Goal: Task Accomplishment & Management: Manage account settings

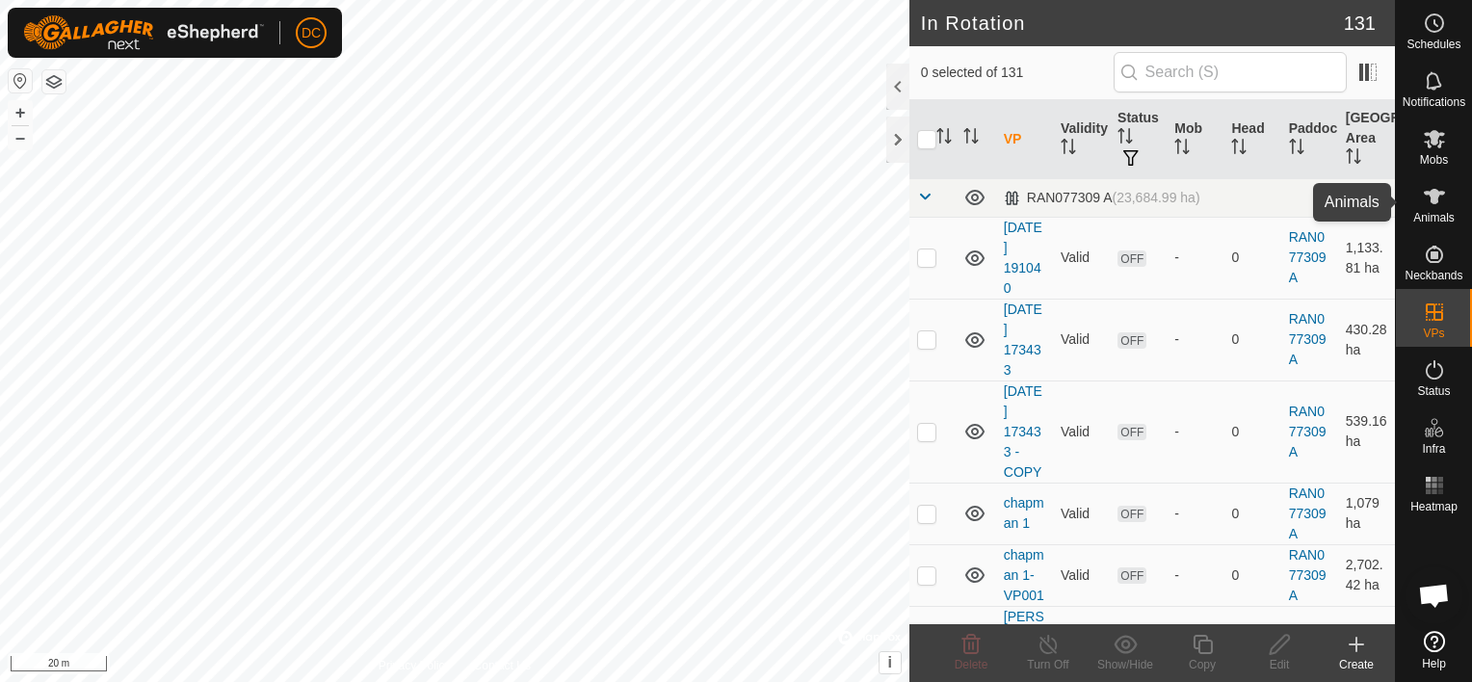
click at [1436, 193] on icon at bounding box center [1434, 196] width 21 height 15
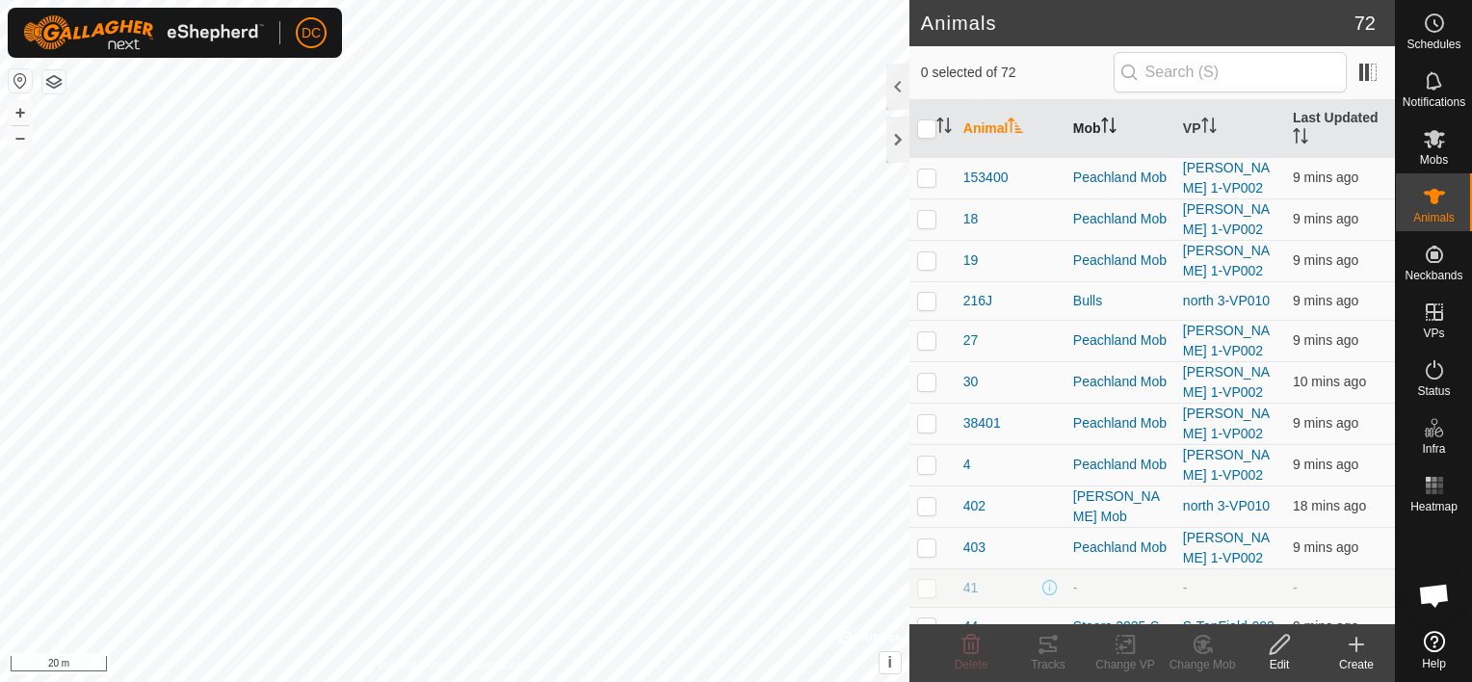
click at [1108, 123] on icon "Activate to sort" at bounding box center [1108, 125] width 15 height 15
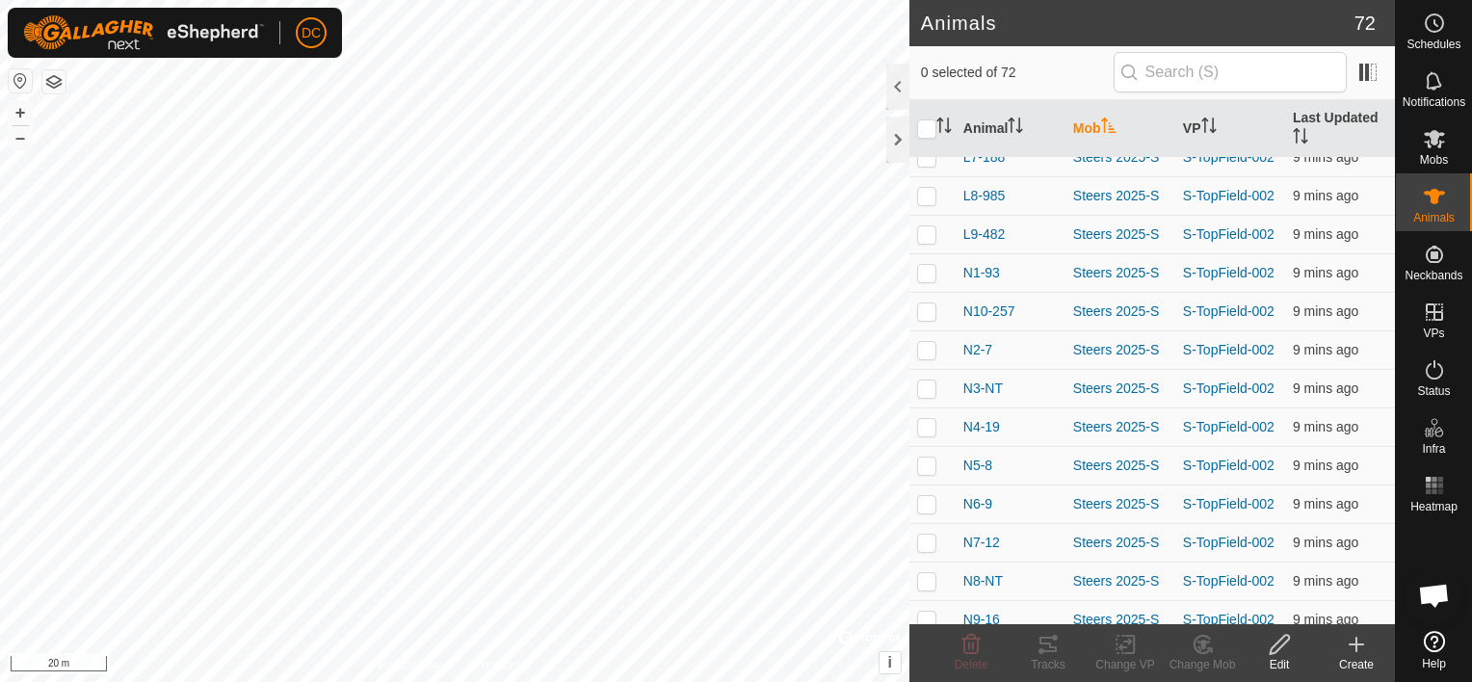
scroll to position [2409, 0]
click at [923, 611] on p-checkbox at bounding box center [926, 618] width 19 height 15
checkbox input "true"
click at [926, 572] on p-checkbox at bounding box center [926, 579] width 19 height 15
checkbox input "true"
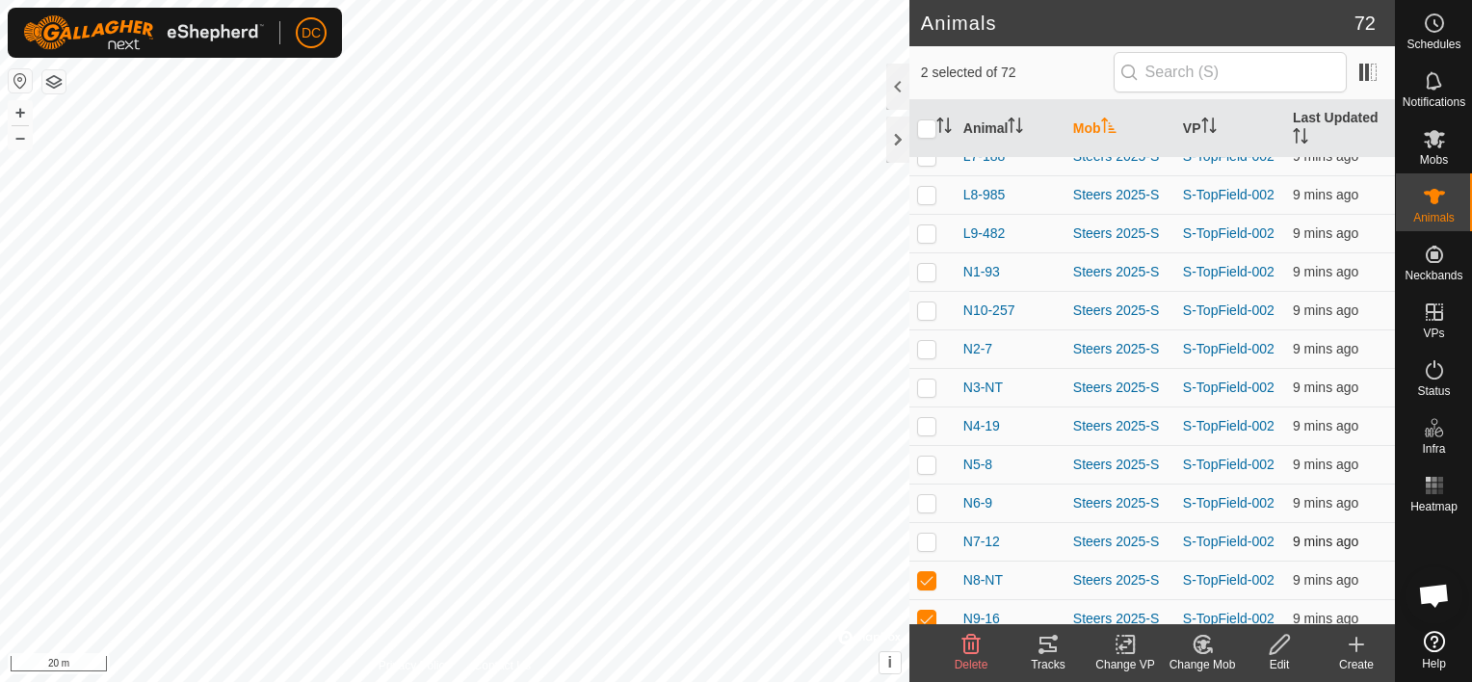
click at [926, 534] on p-checkbox at bounding box center [926, 541] width 19 height 15
checkbox input "true"
click at [927, 495] on p-checkbox at bounding box center [926, 502] width 19 height 15
checkbox input "true"
click at [927, 457] on p-checkbox at bounding box center [926, 464] width 19 height 15
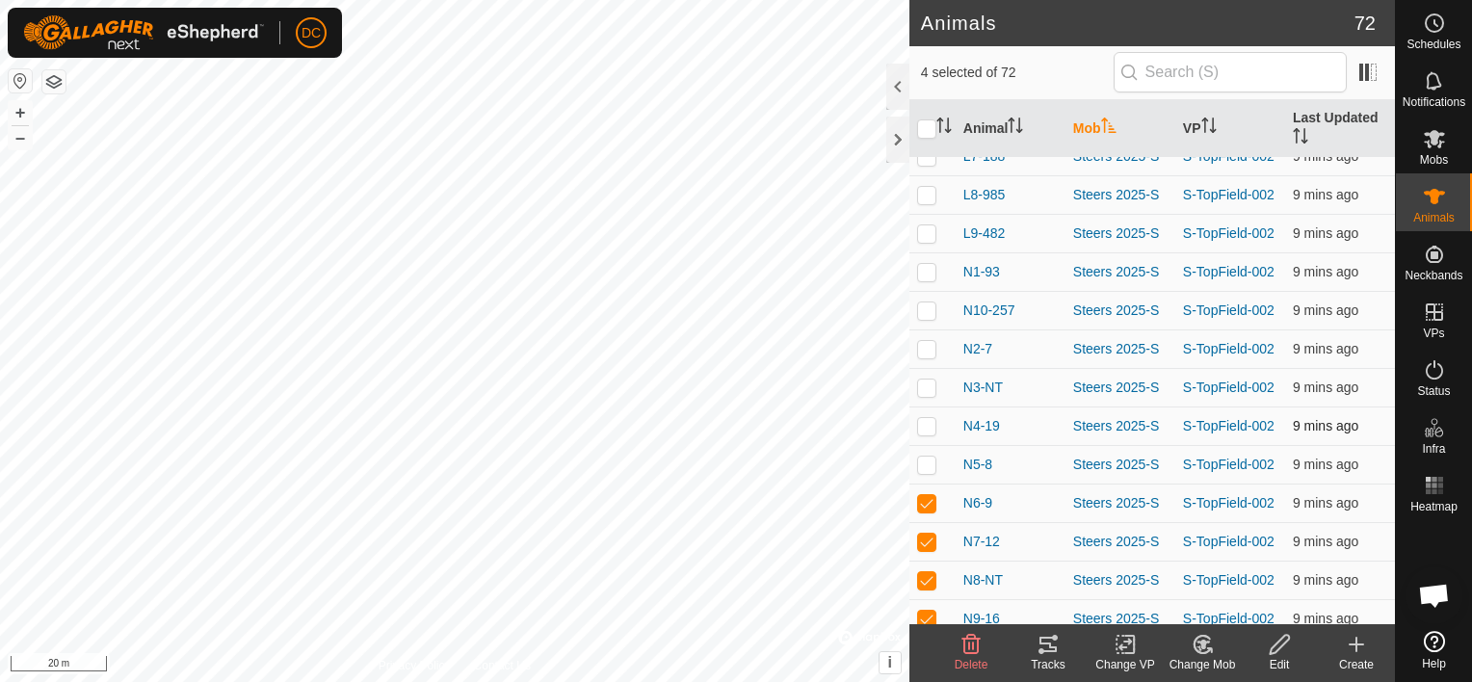
checkbox input "true"
click at [921, 418] on p-checkbox at bounding box center [926, 425] width 19 height 15
checkbox input "true"
click at [928, 380] on p-checkbox at bounding box center [926, 387] width 19 height 15
checkbox input "true"
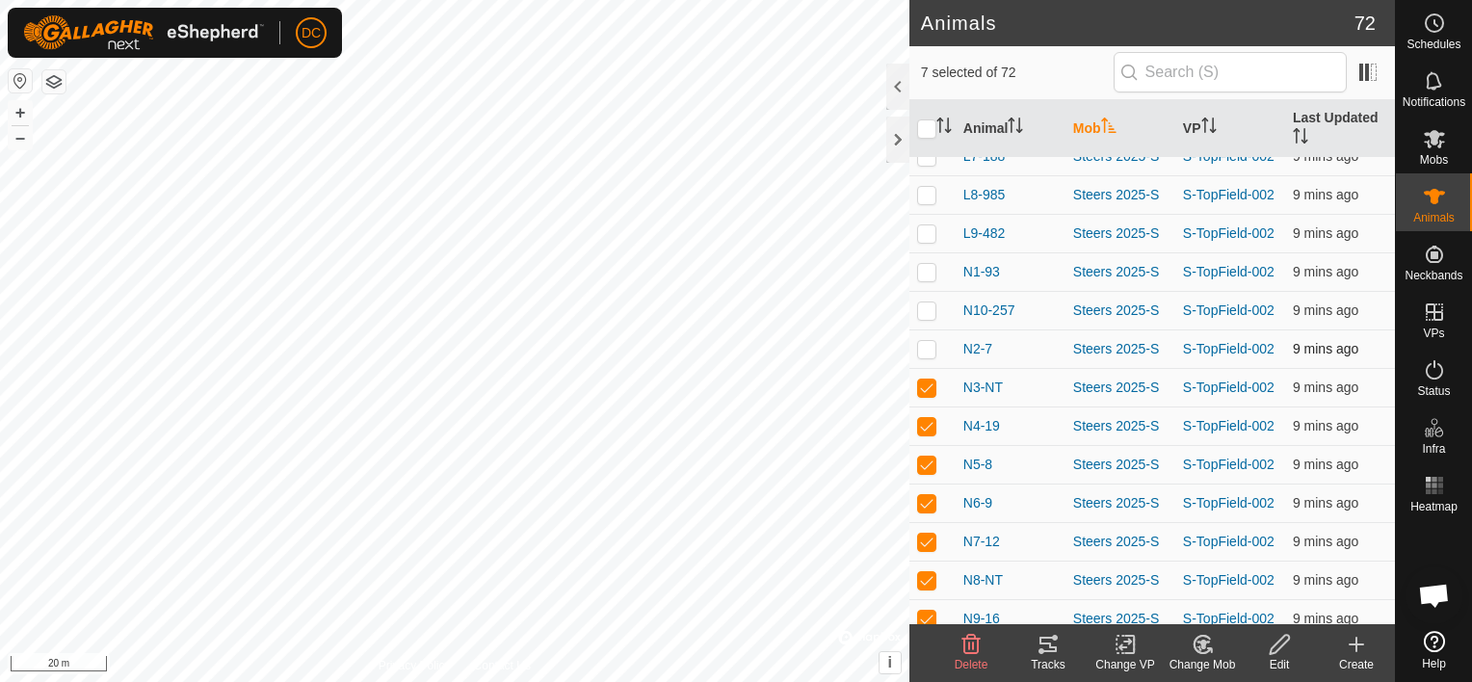
click at [925, 341] on p-checkbox at bounding box center [926, 348] width 19 height 15
checkbox input "true"
click at [928, 302] on p-checkbox at bounding box center [926, 309] width 19 height 15
checkbox input "true"
click at [926, 264] on p-checkbox at bounding box center [926, 271] width 19 height 15
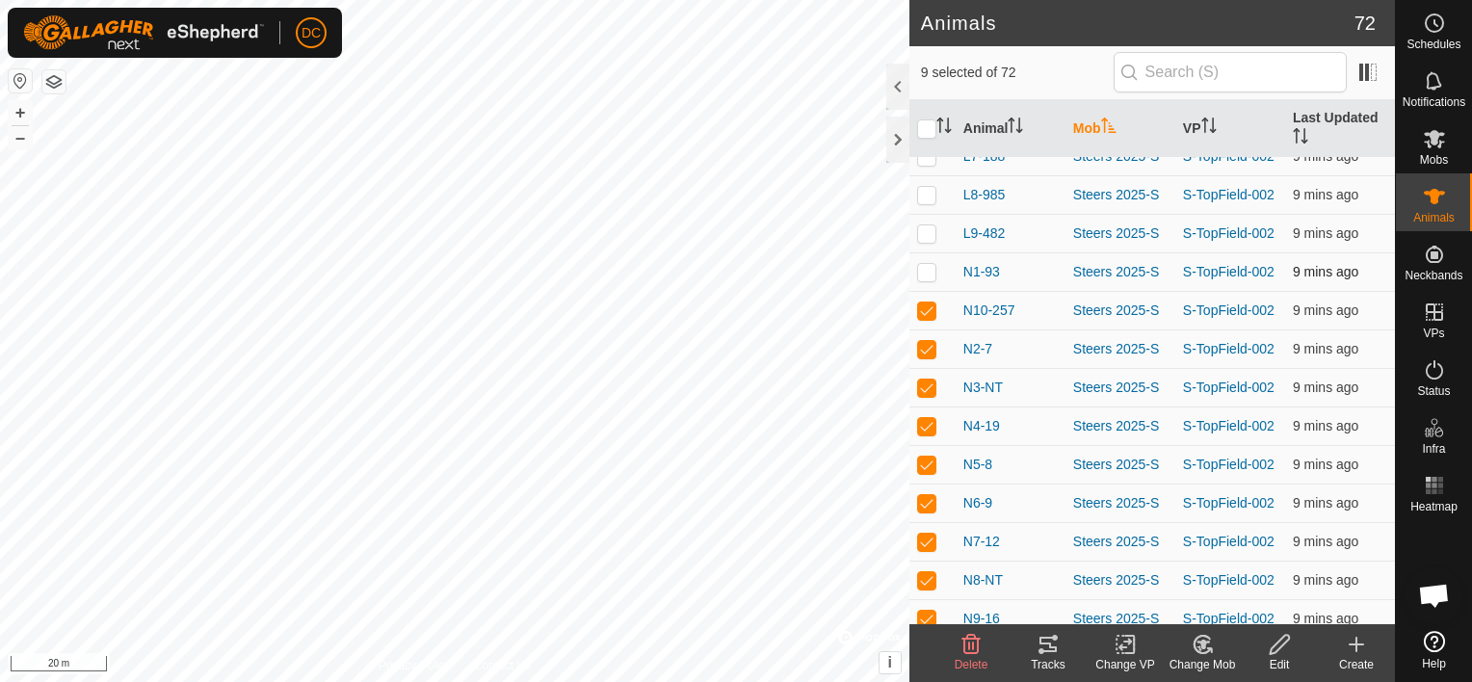
checkbox input "true"
click at [1048, 646] on icon at bounding box center [1048, 644] width 23 height 23
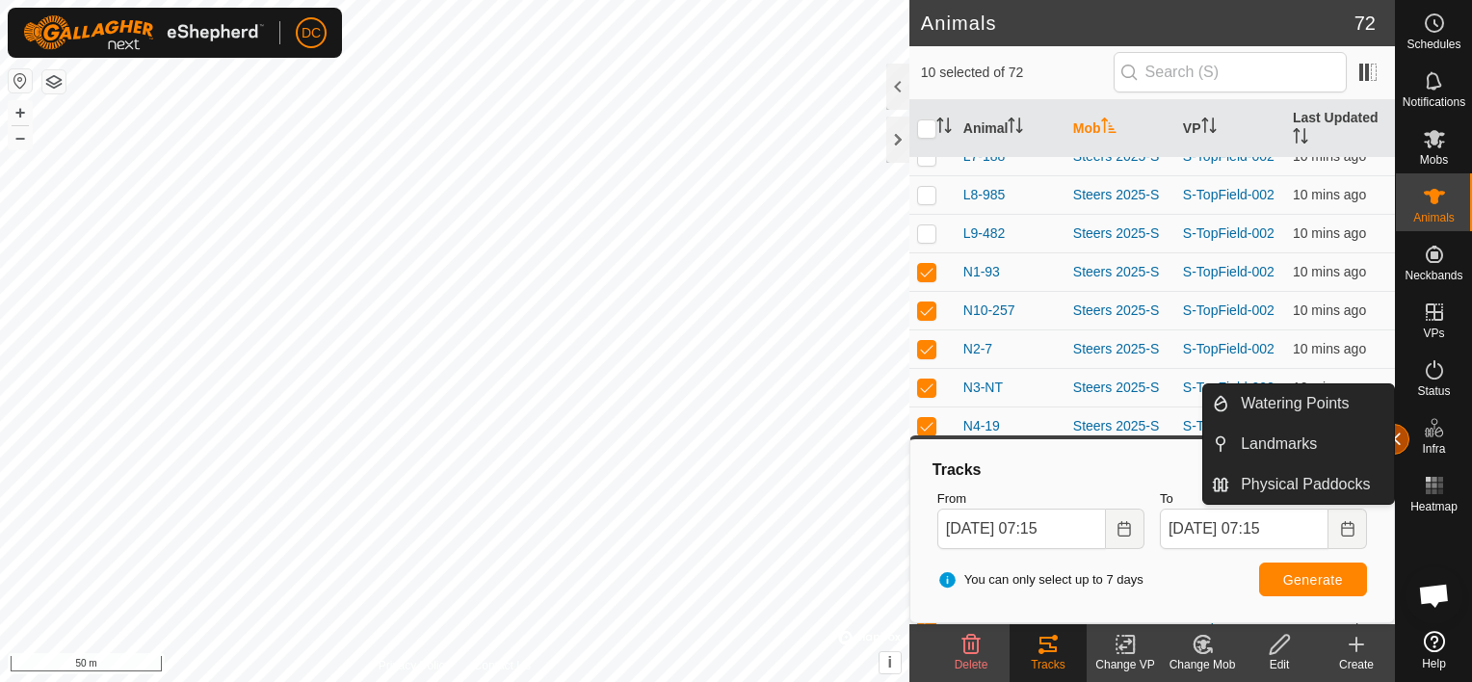
click at [1399, 432] on button "button" at bounding box center [1394, 439] width 31 height 31
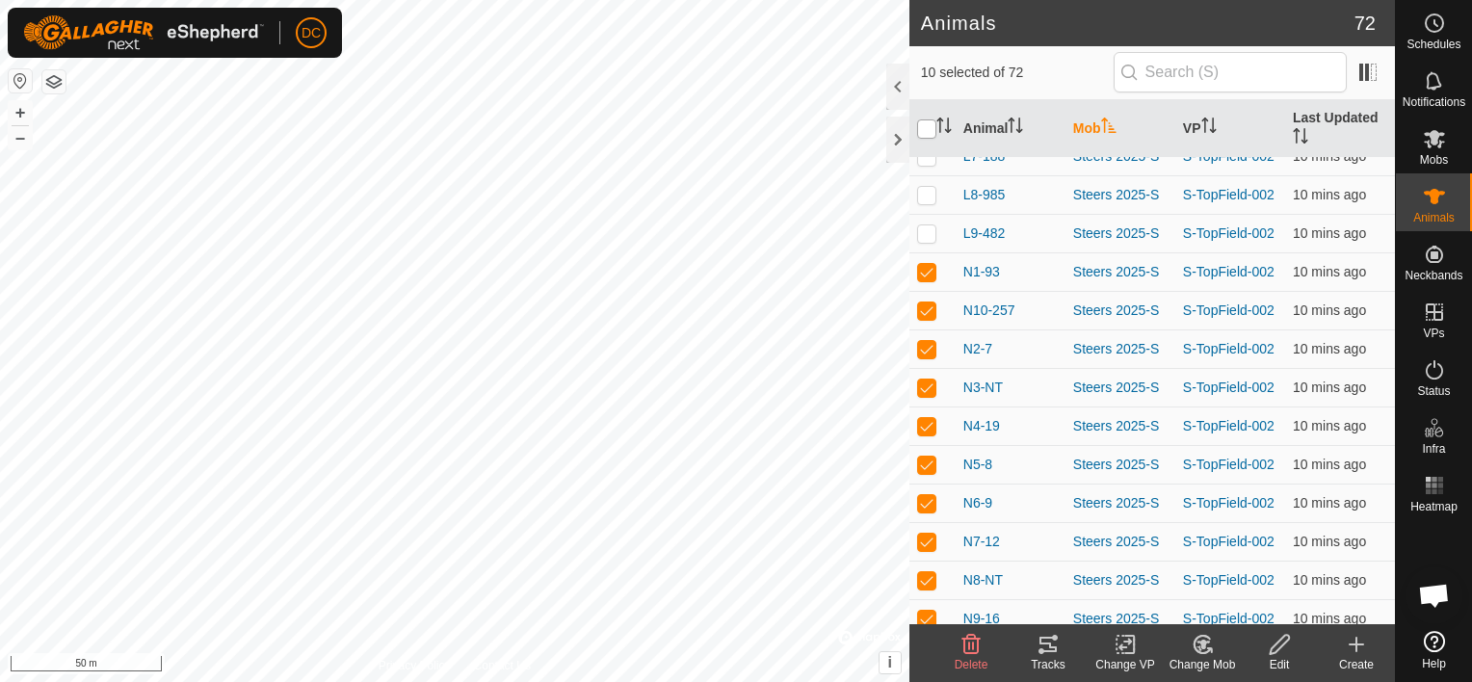
click at [929, 129] on input "checkbox" at bounding box center [926, 128] width 19 height 19
checkbox input "true"
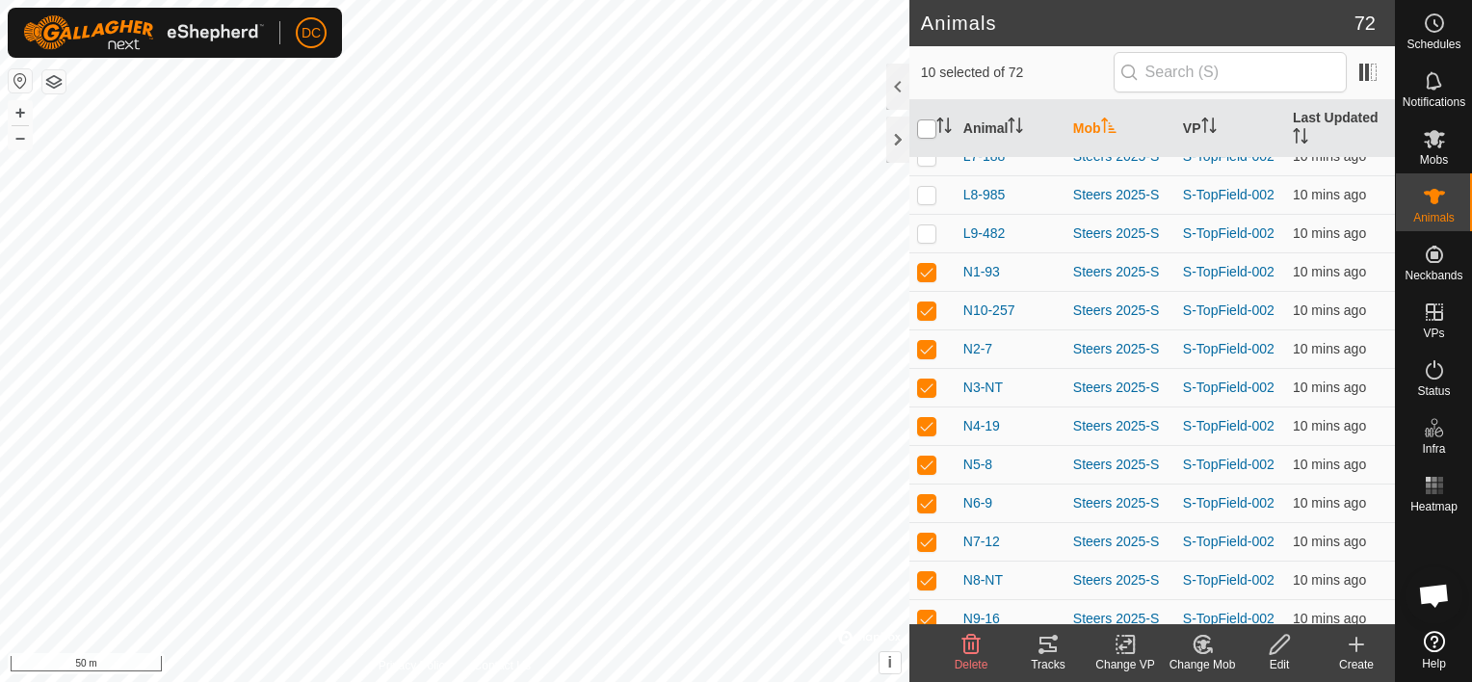
checkbox input "true"
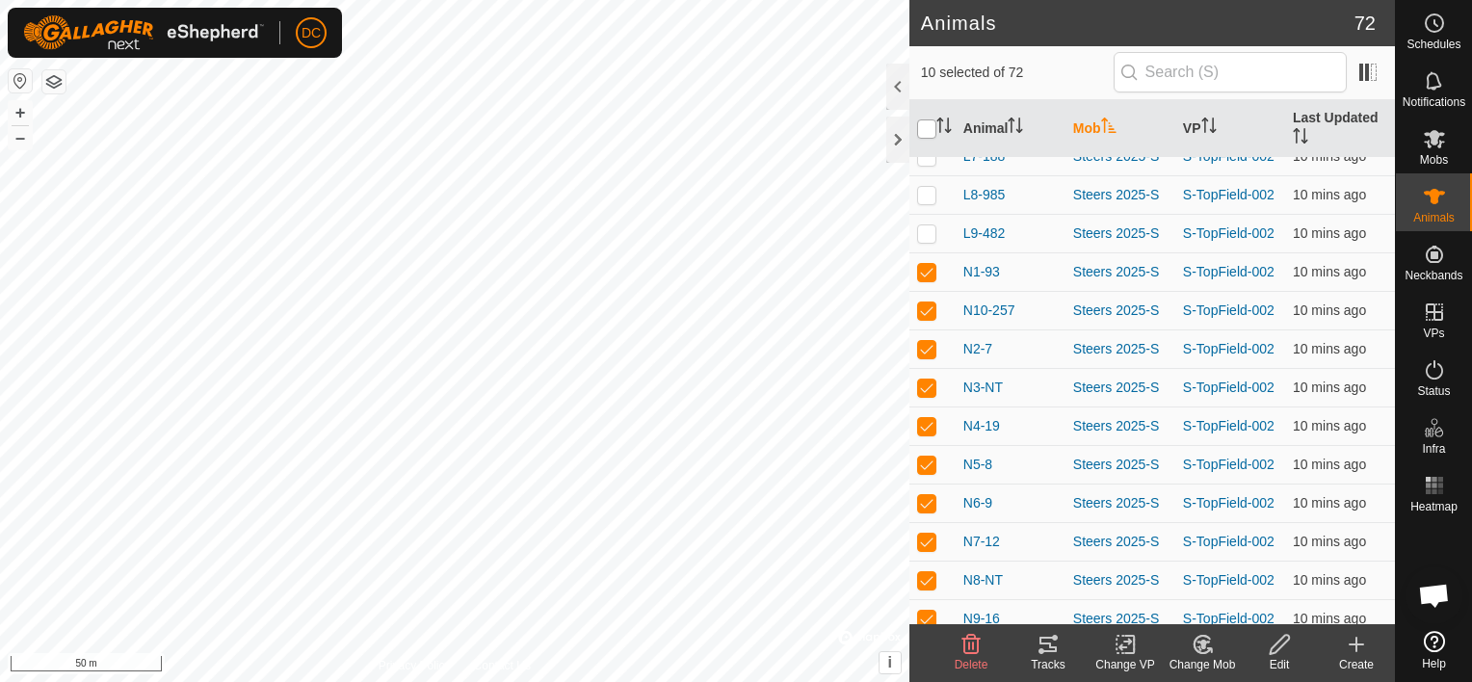
checkbox input "true"
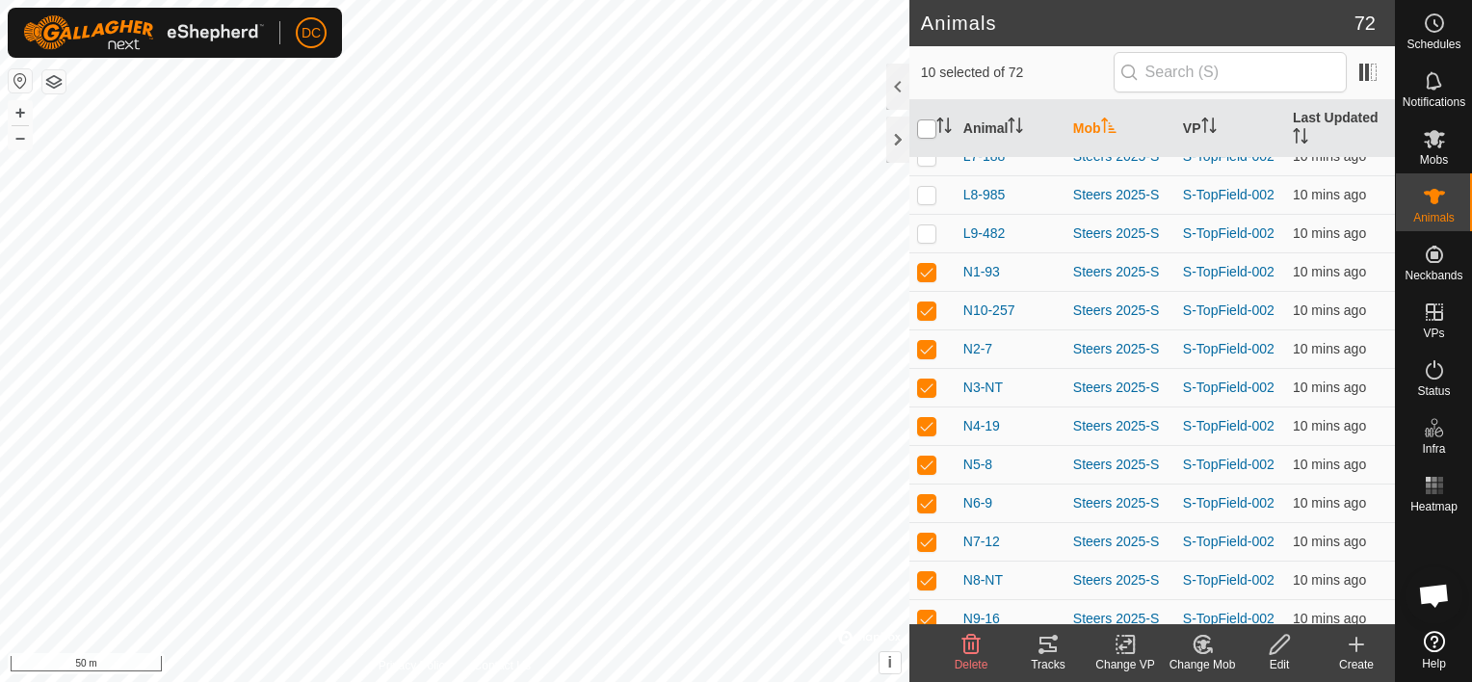
checkbox input "true"
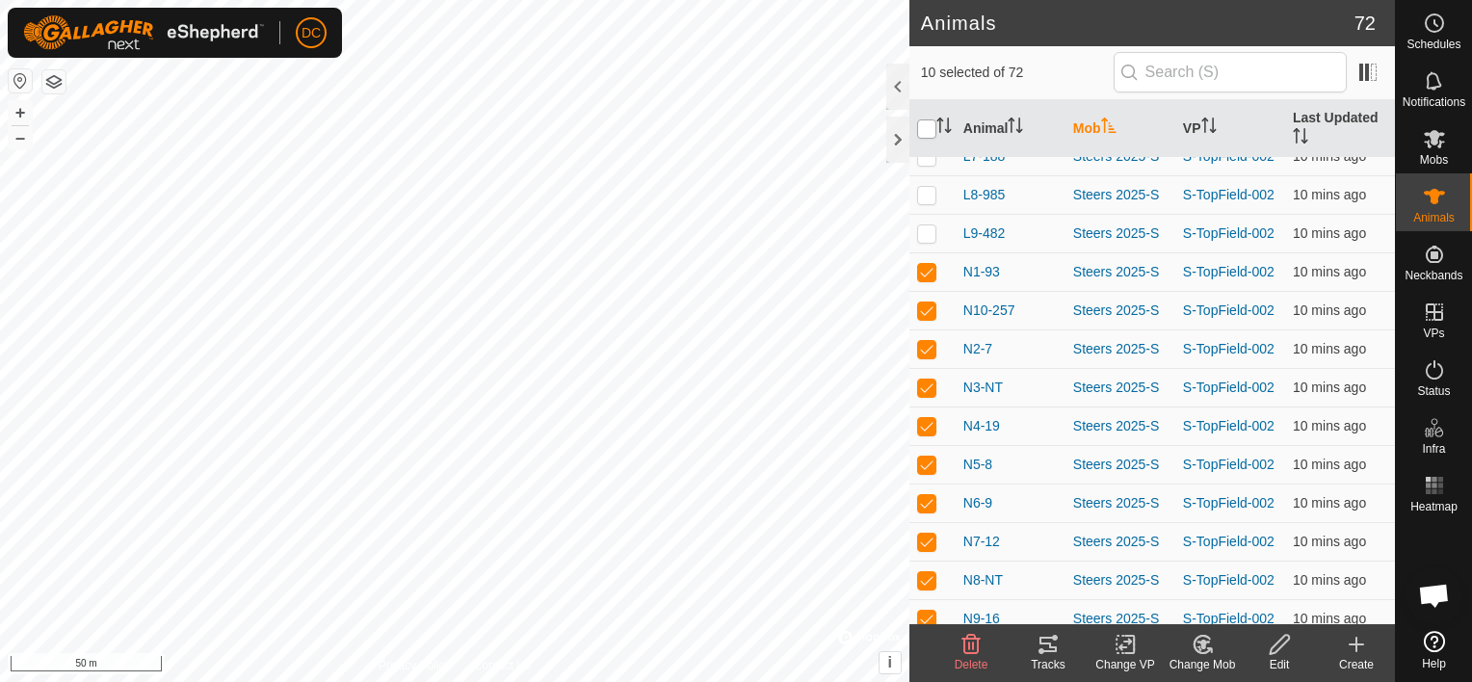
checkbox input "true"
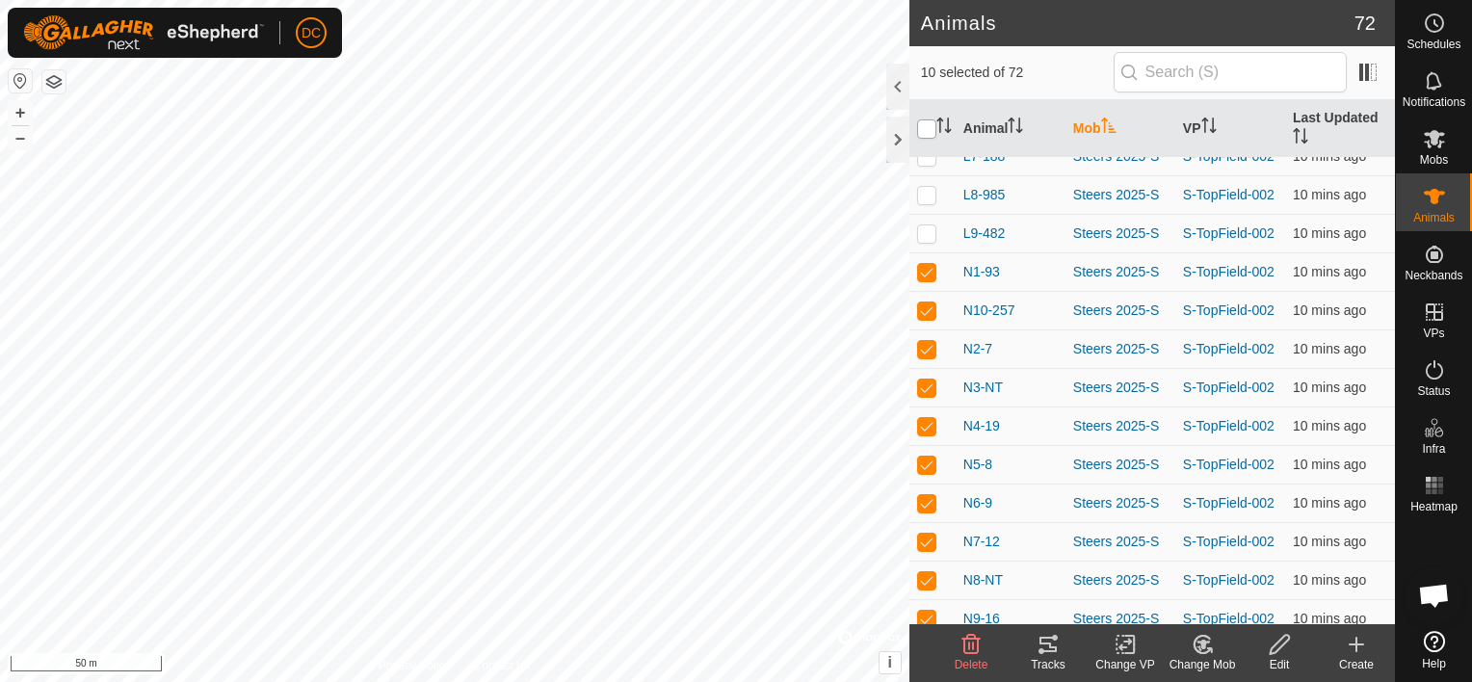
checkbox input "true"
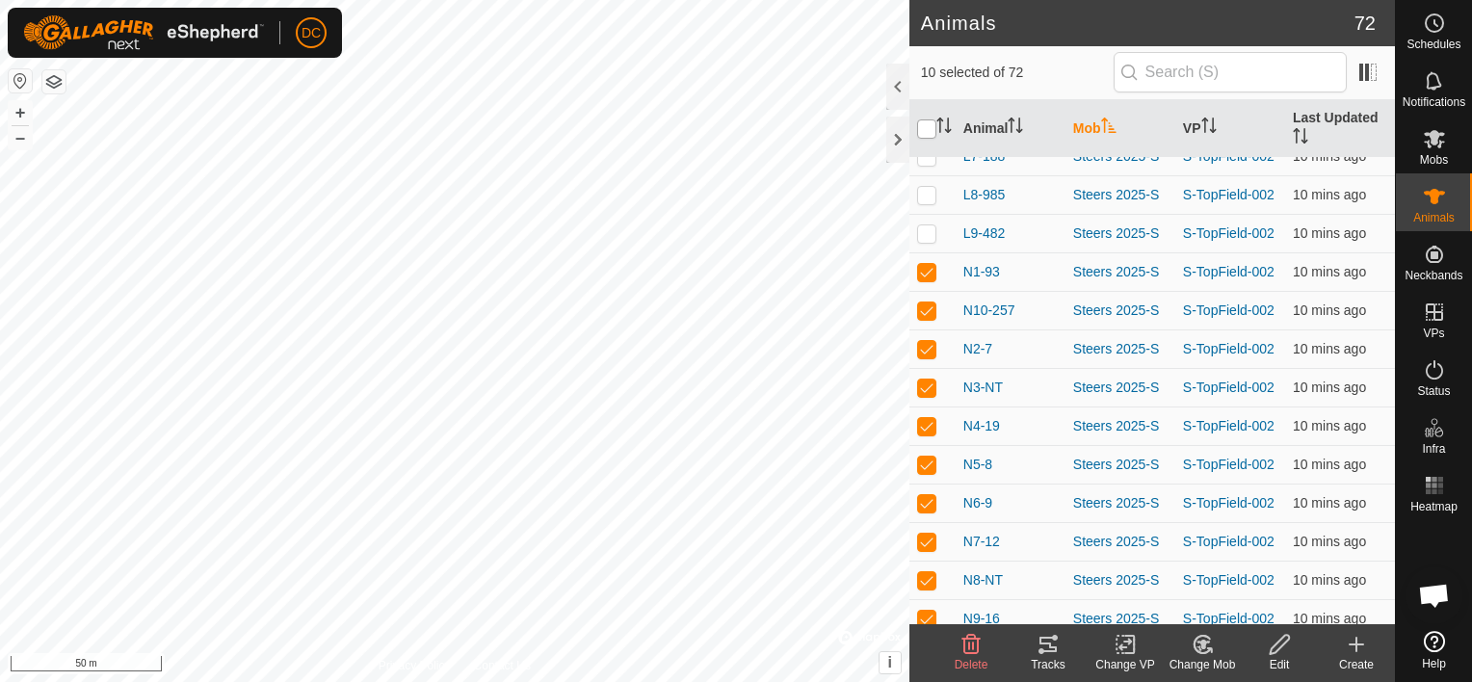
checkbox input "true"
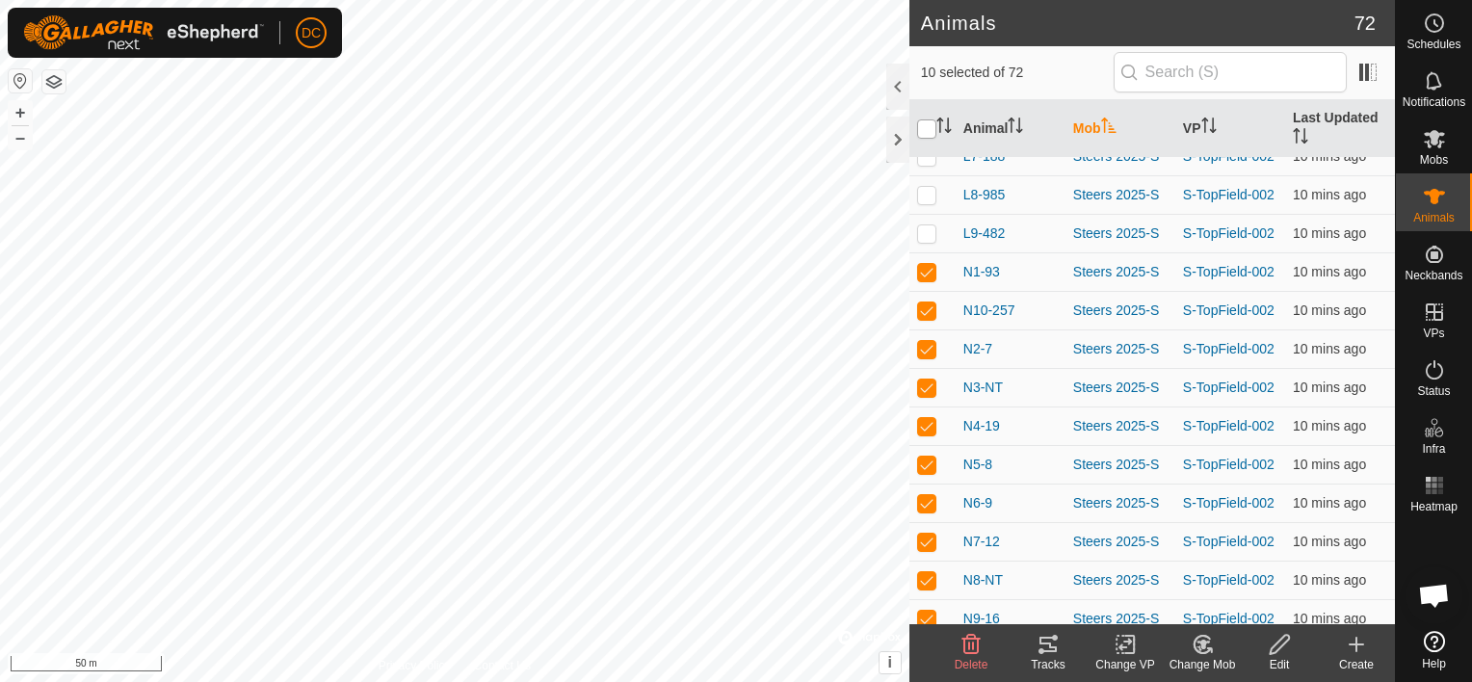
checkbox input "true"
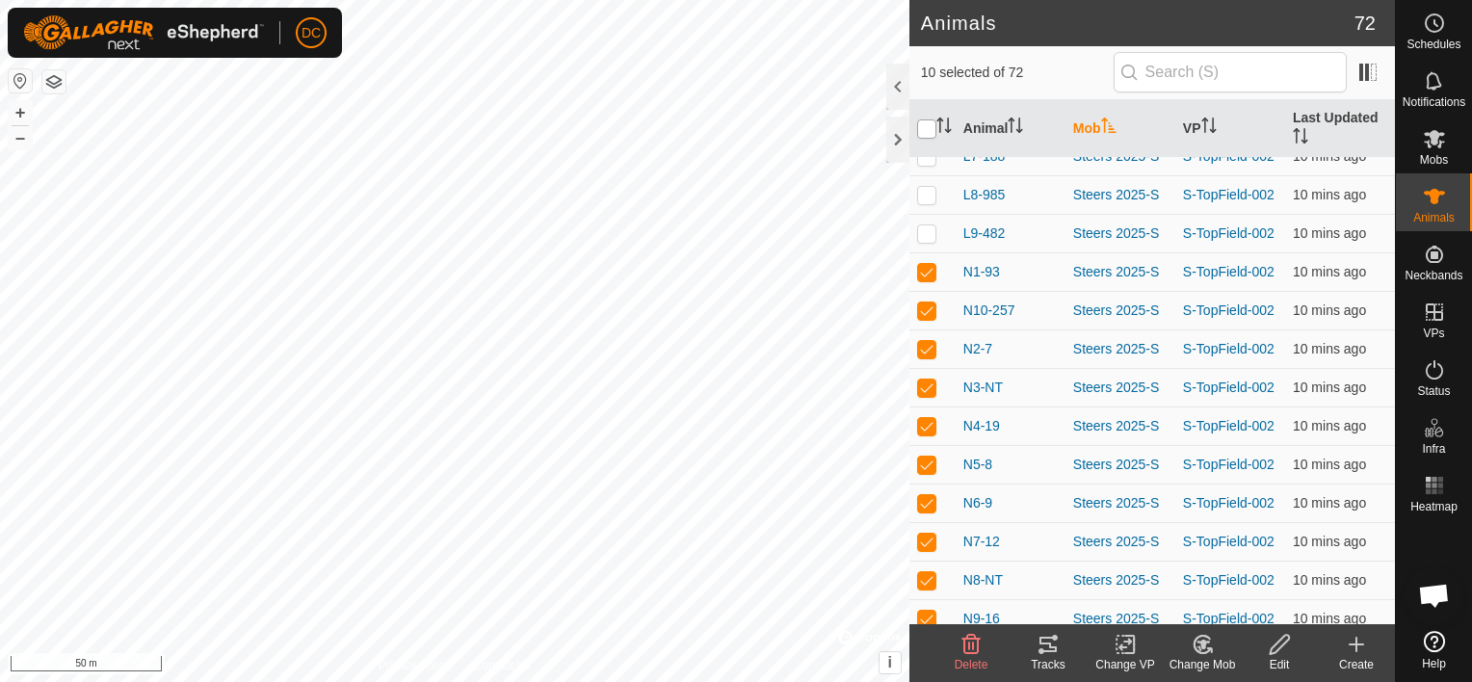
checkbox input "true"
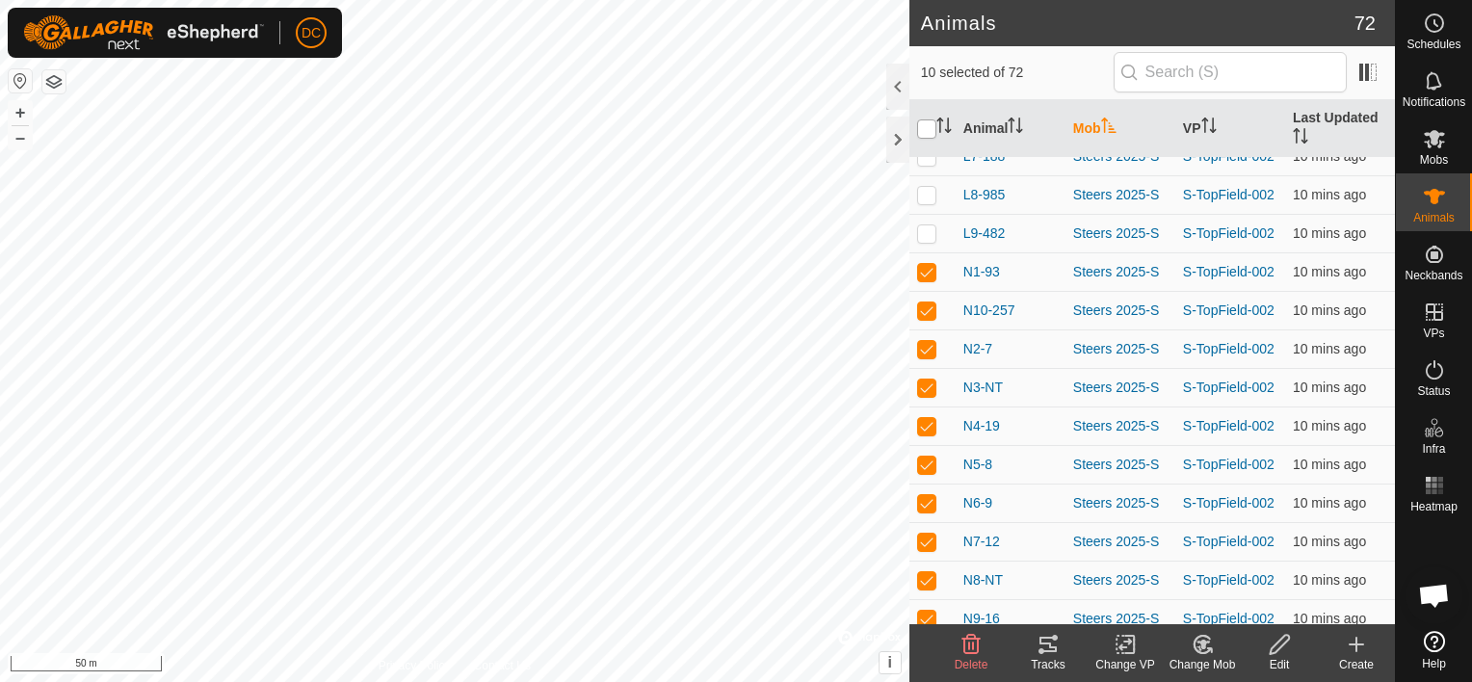
checkbox input "true"
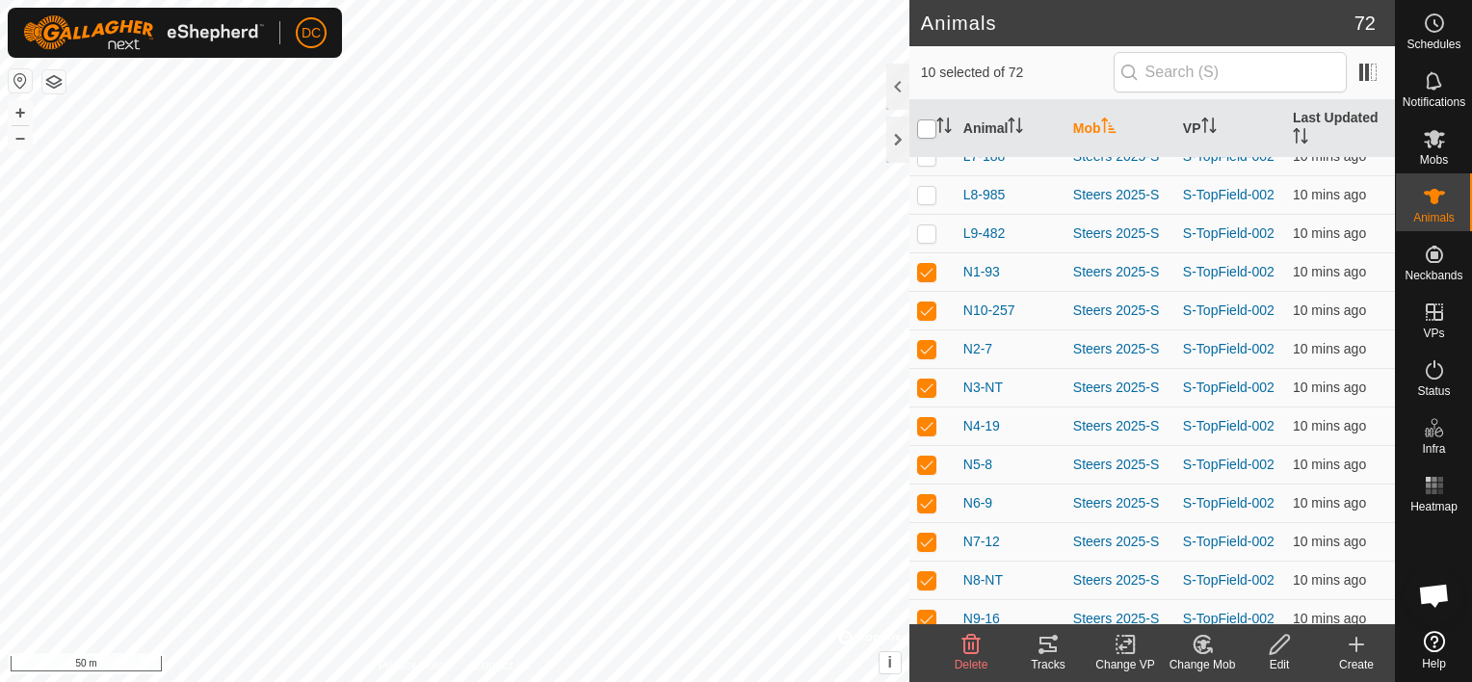
checkbox input "true"
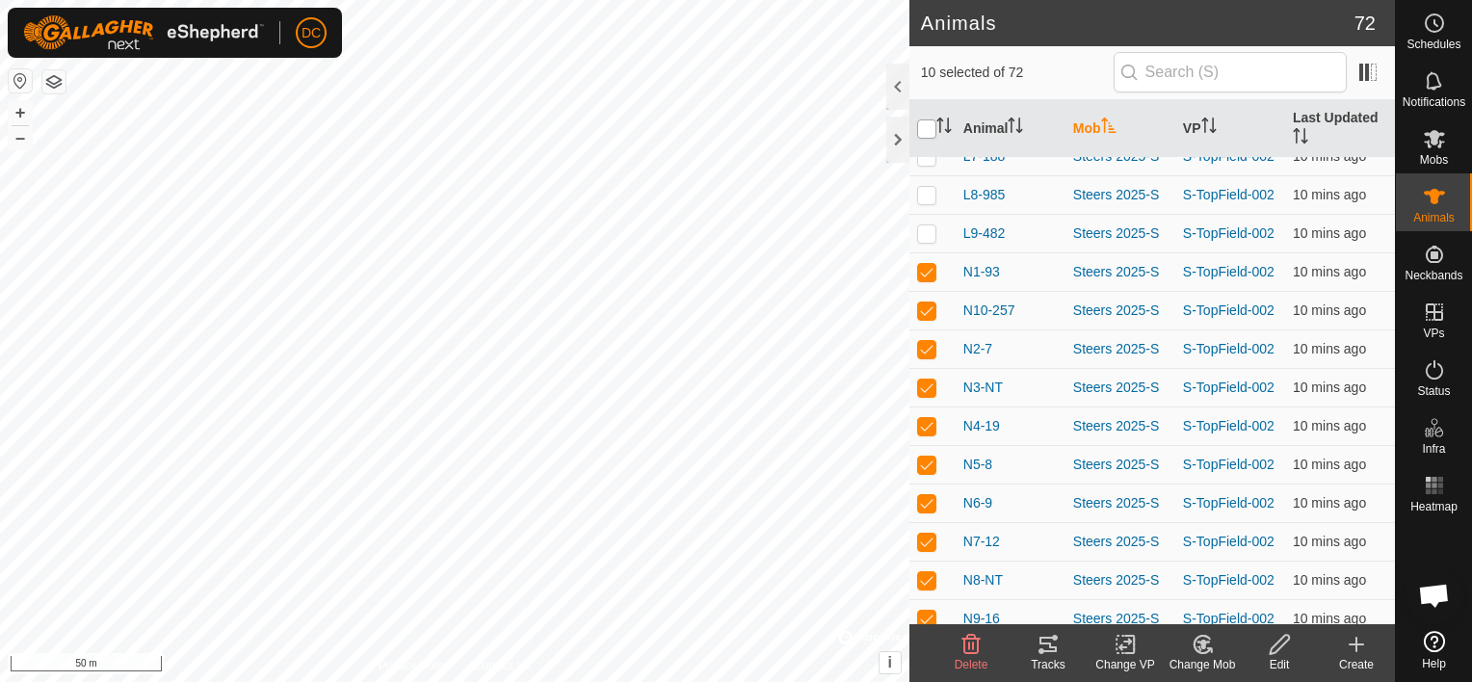
checkbox input "true"
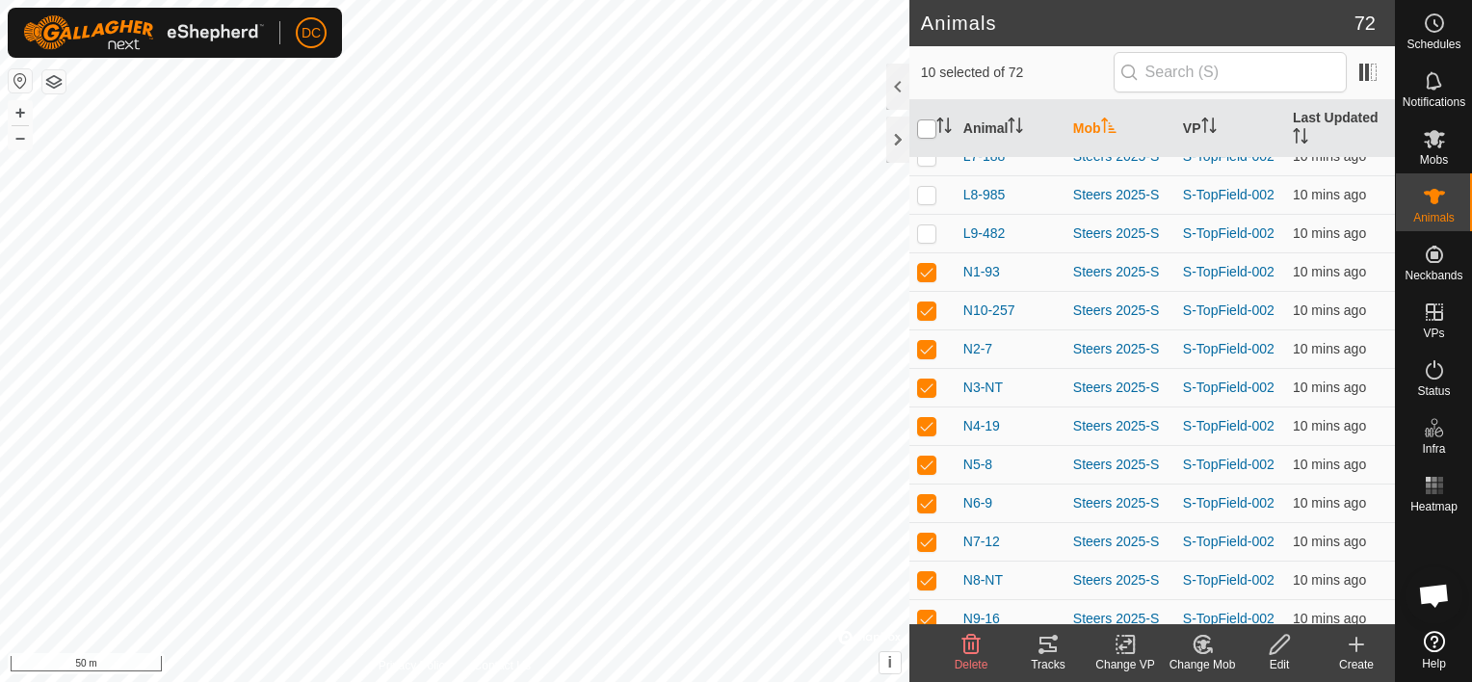
checkbox input "true"
click at [929, 129] on input "checkbox" at bounding box center [926, 128] width 19 height 19
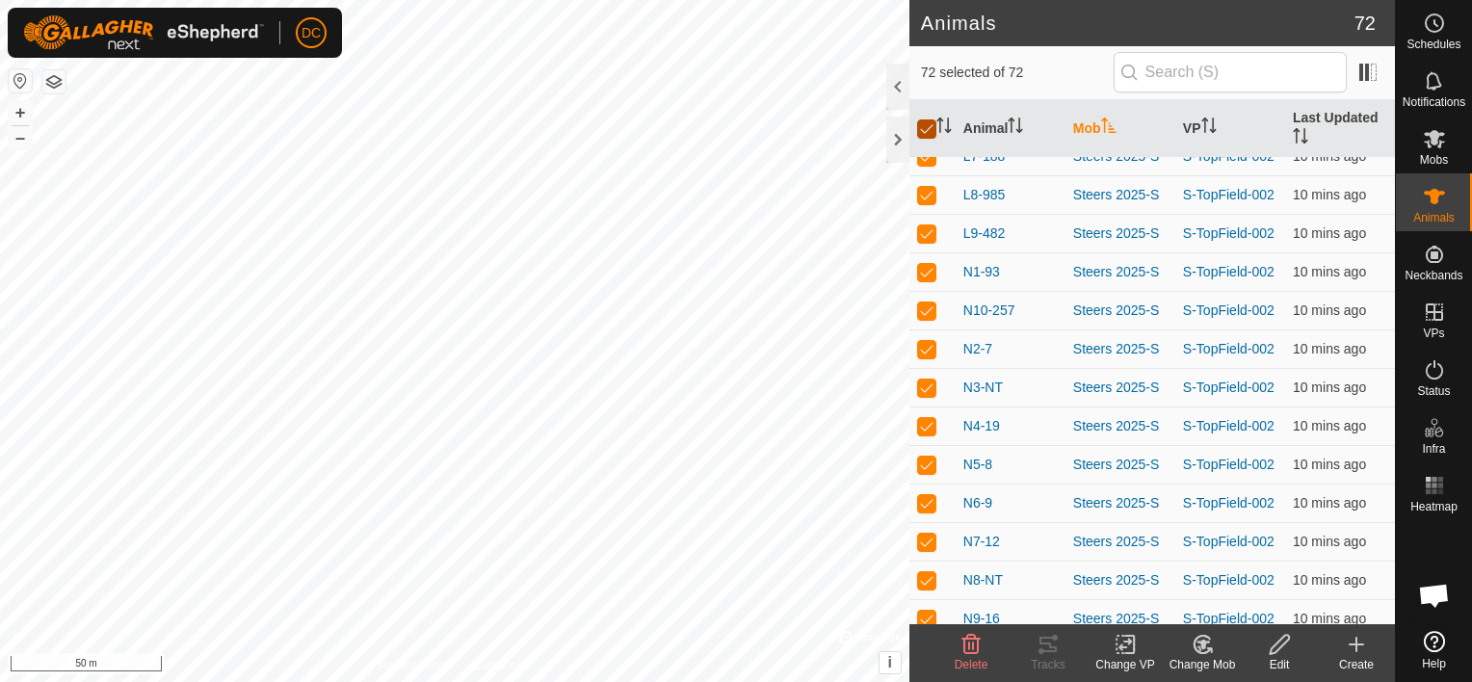
checkbox input "false"
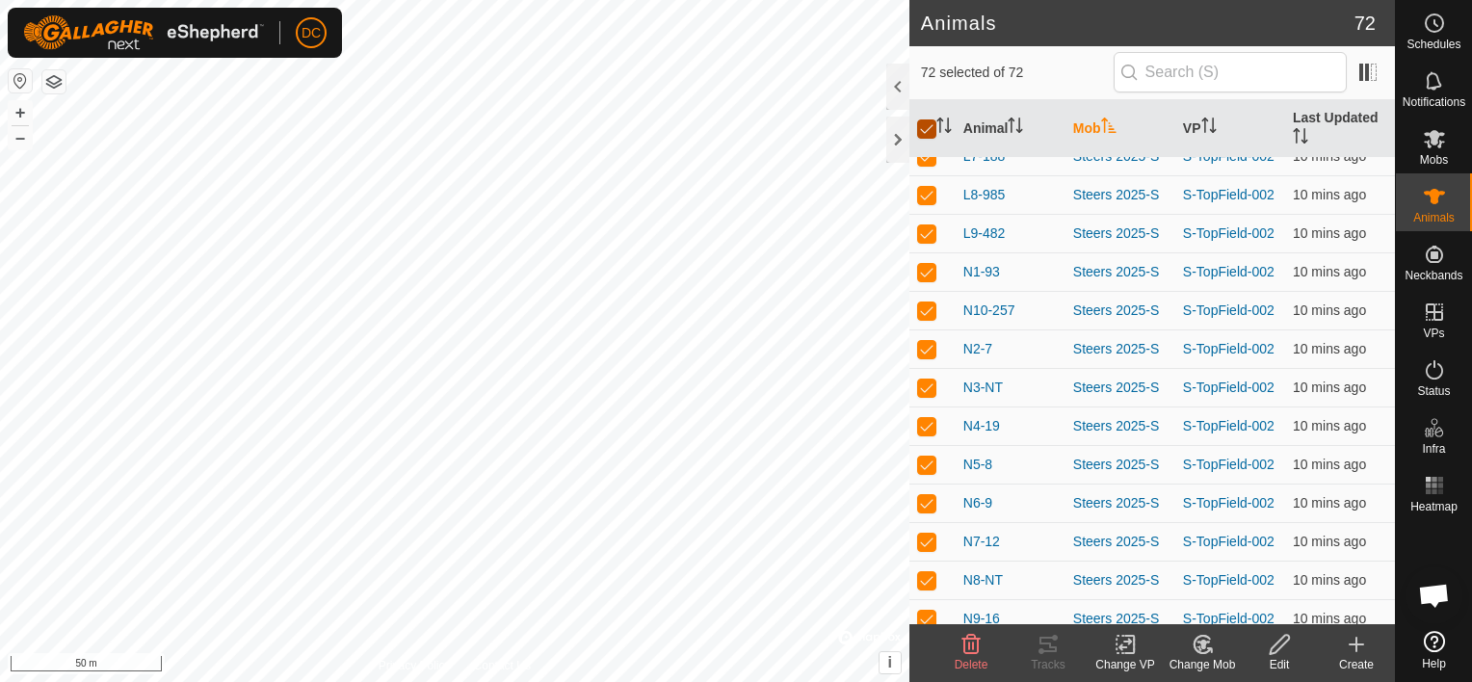
checkbox input "false"
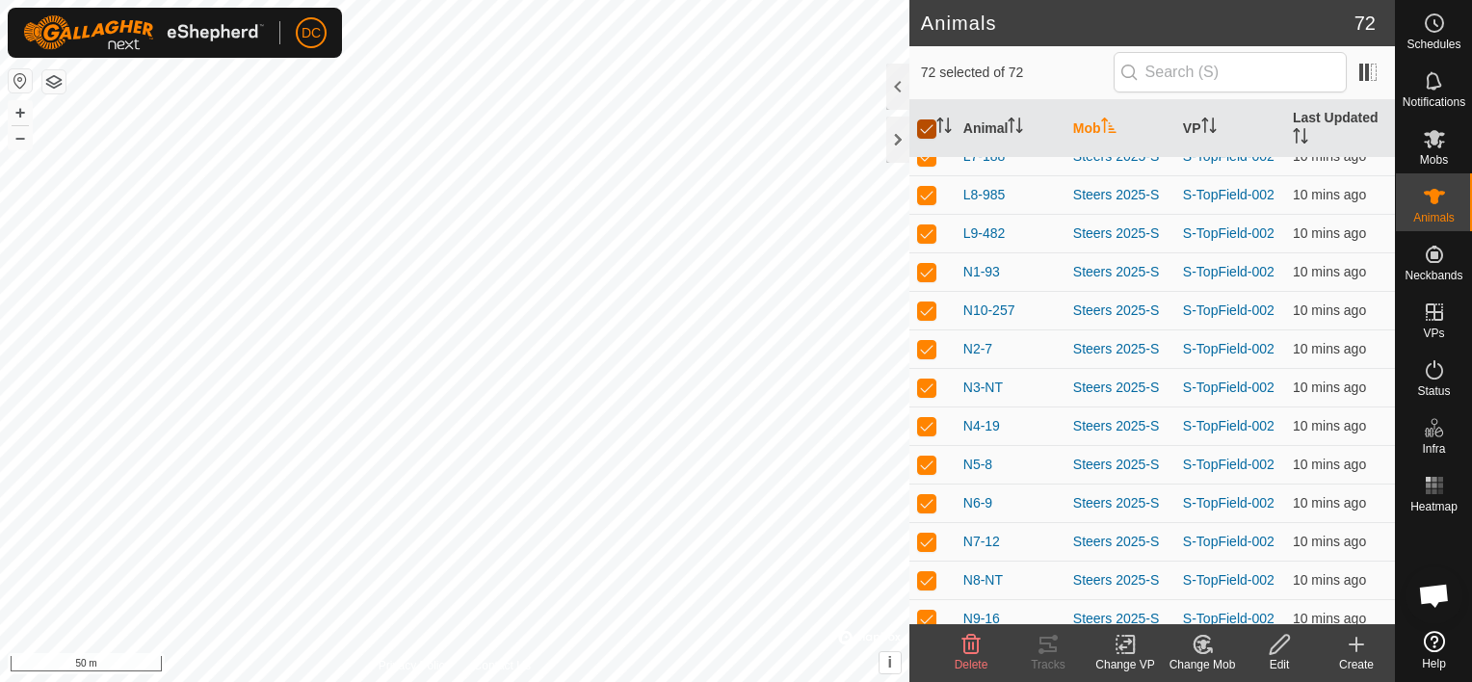
checkbox input "false"
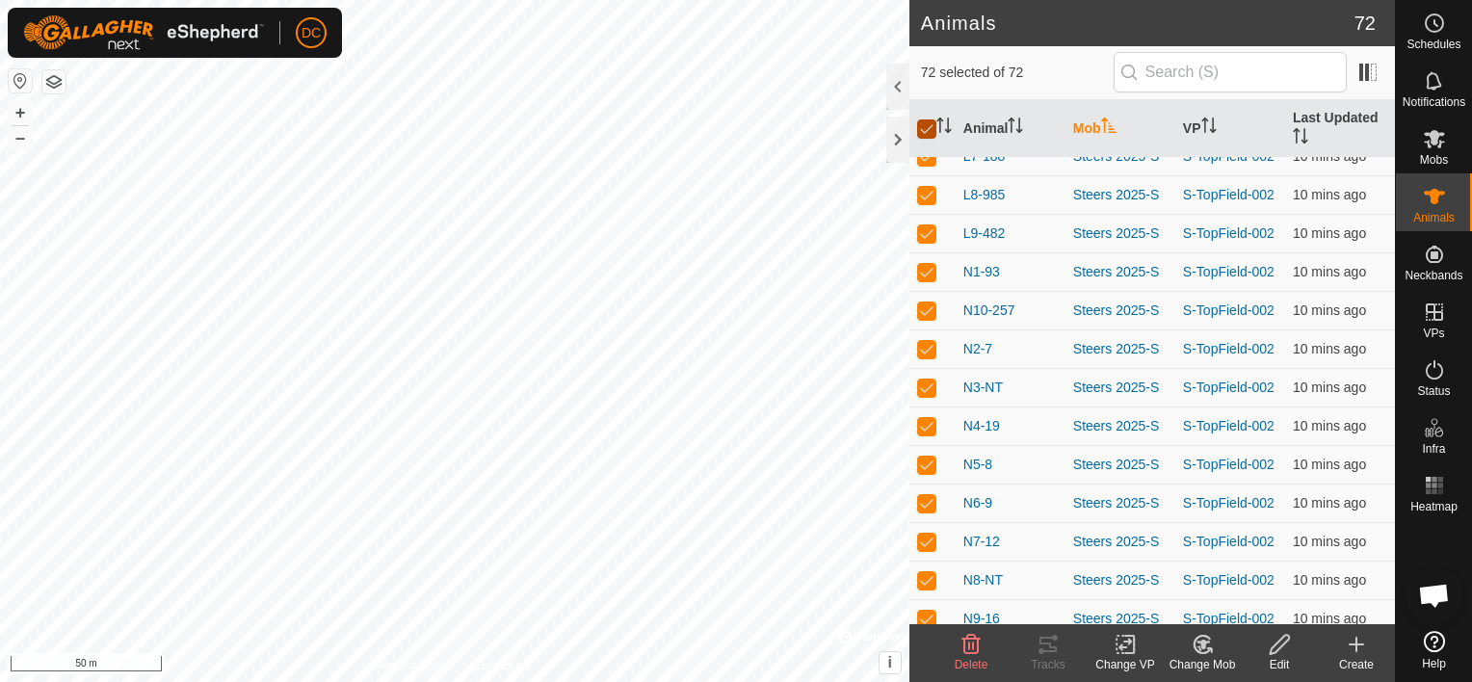
checkbox input "false"
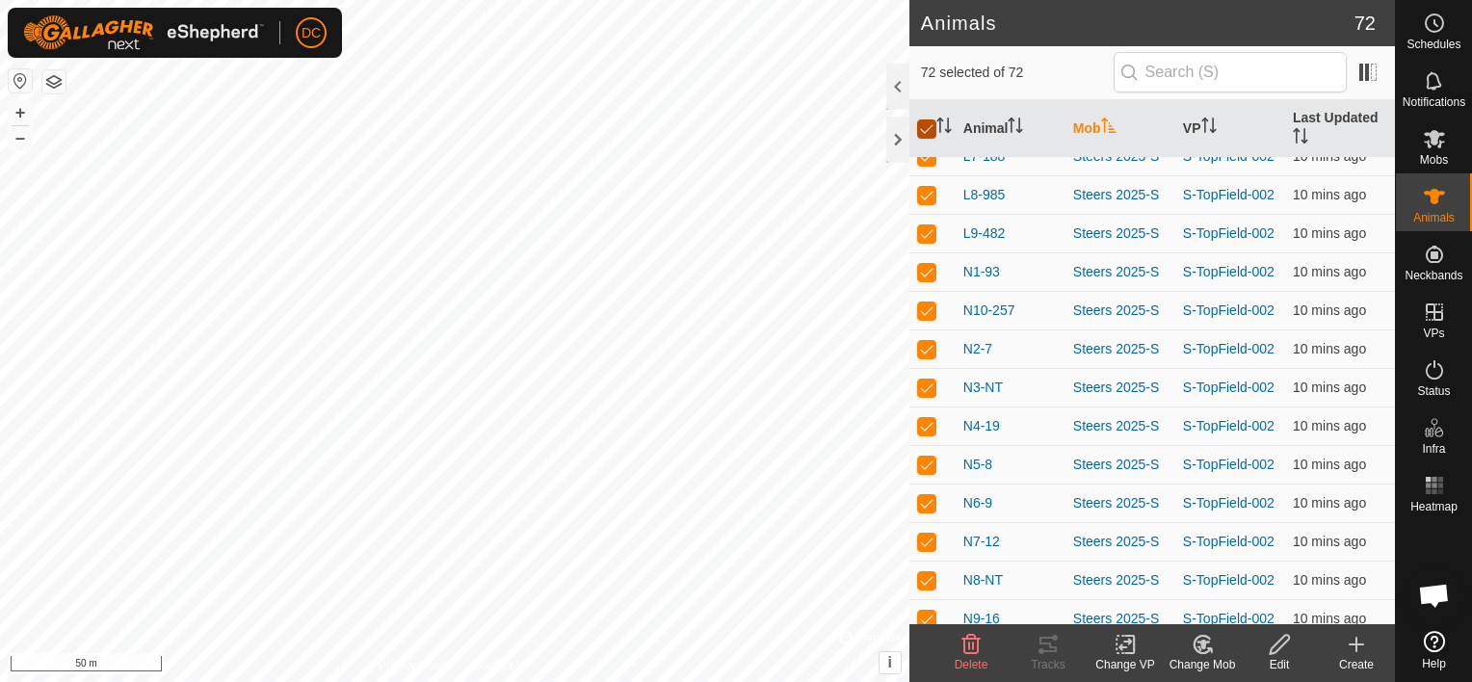
checkbox input "false"
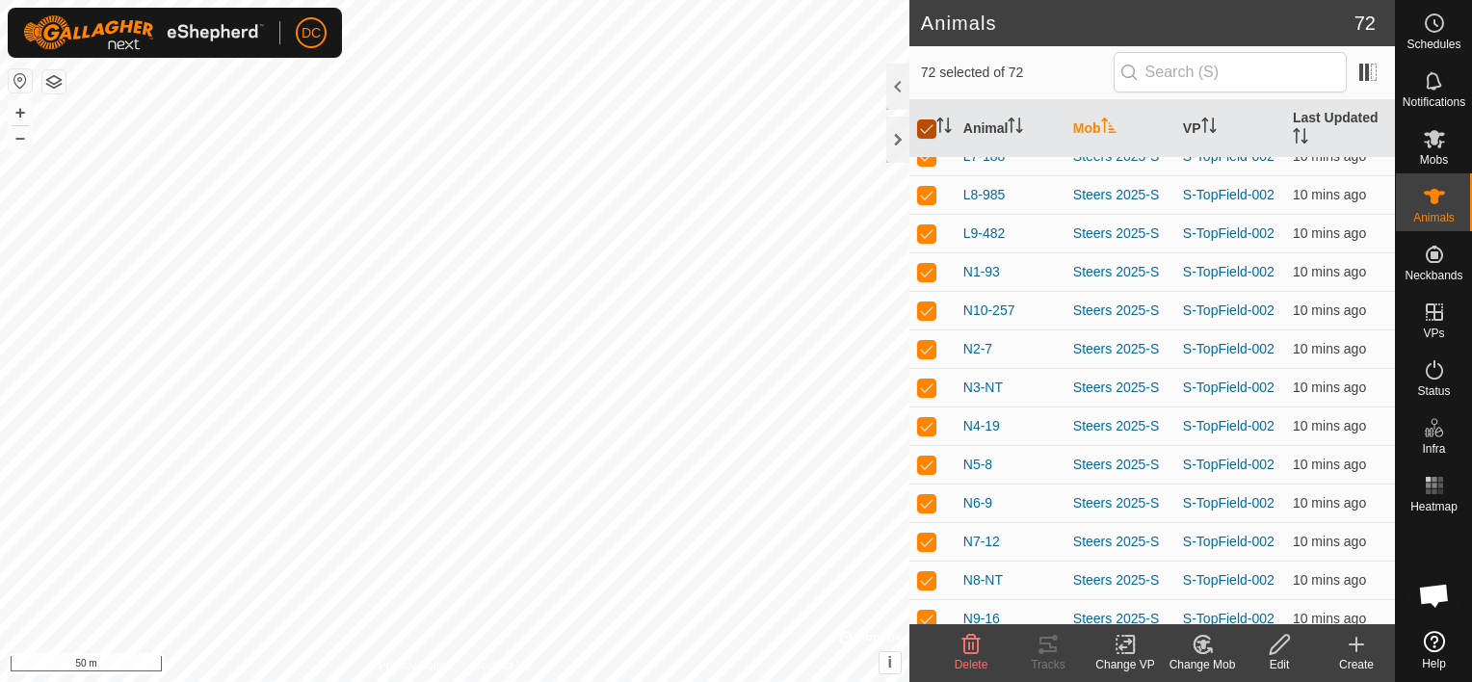
checkbox input "false"
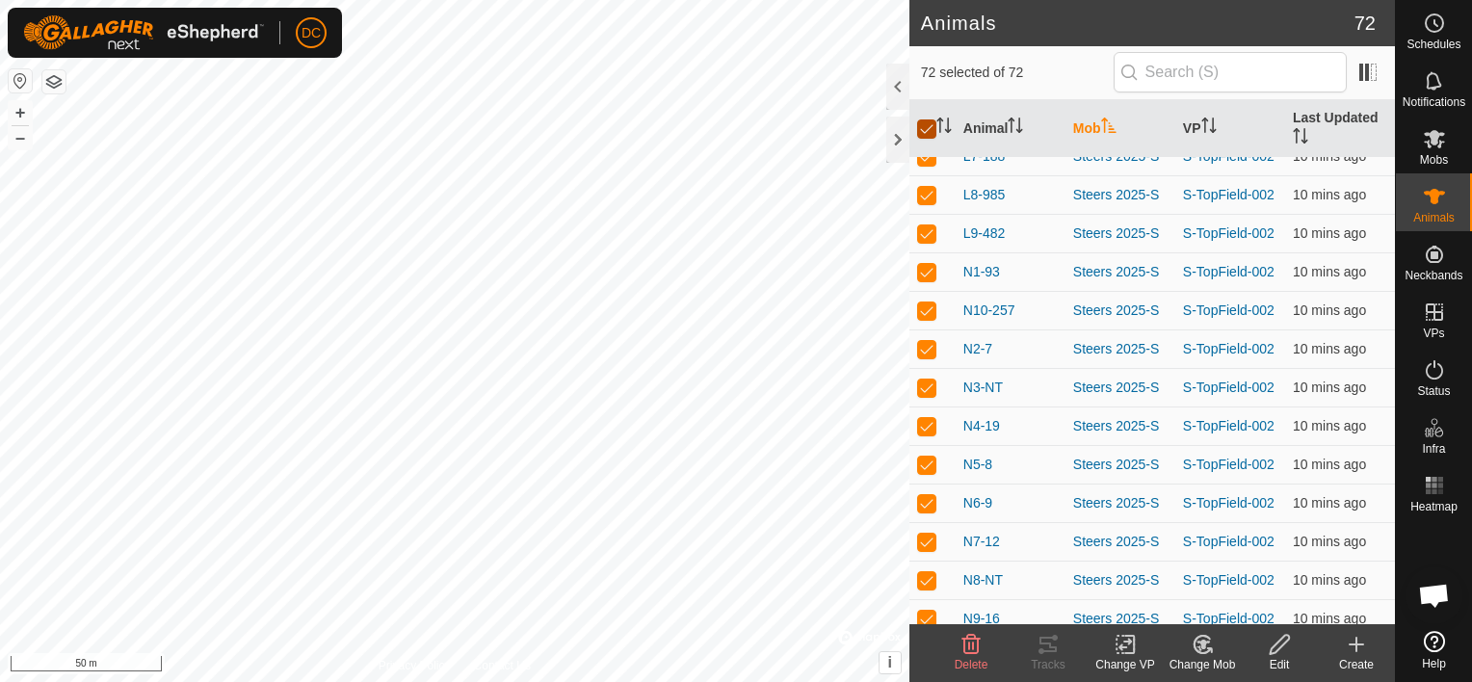
checkbox input "false"
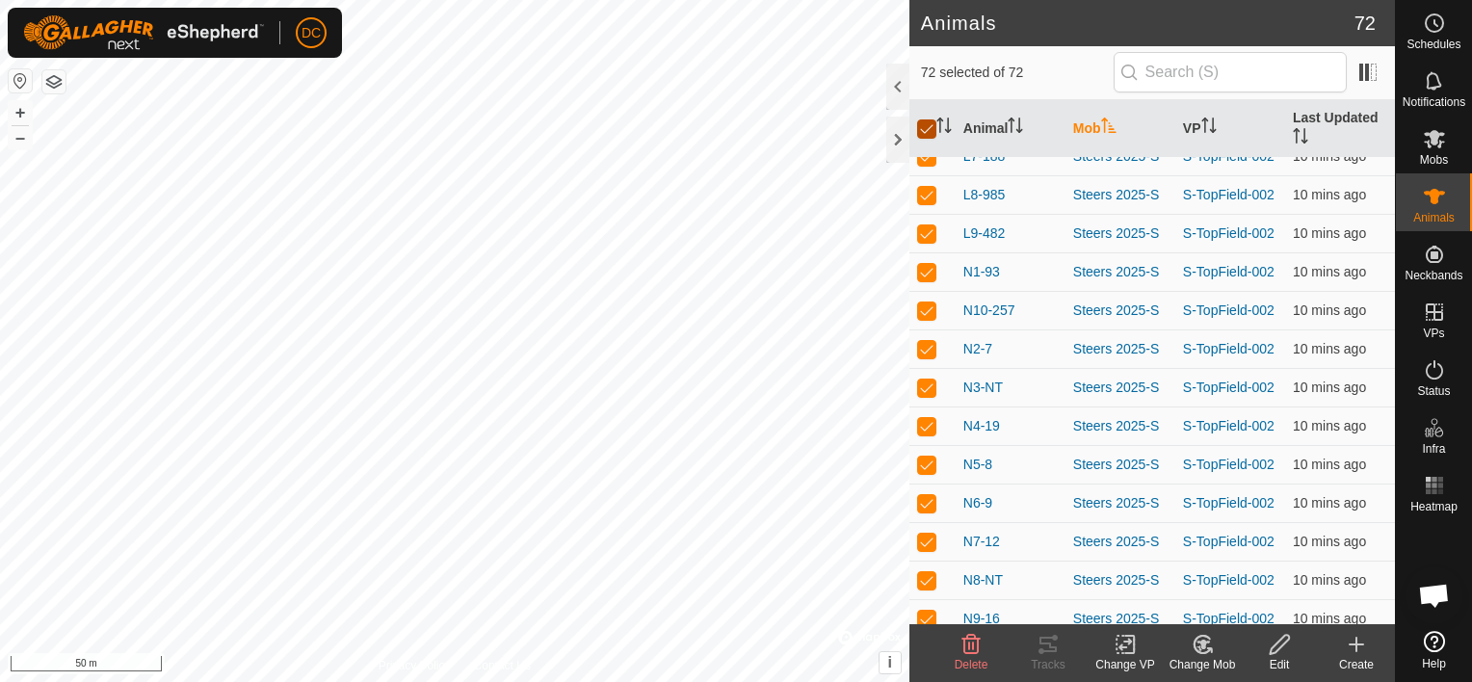
checkbox input "false"
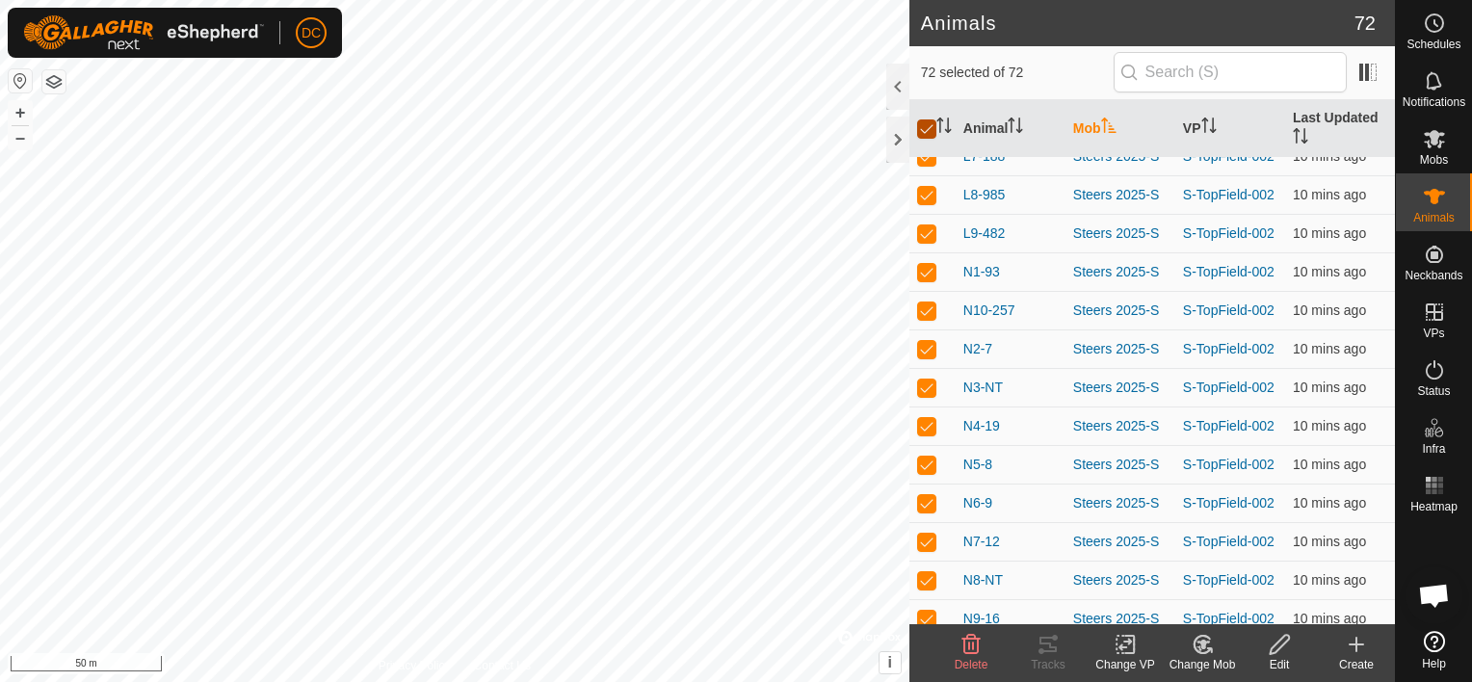
checkbox input "false"
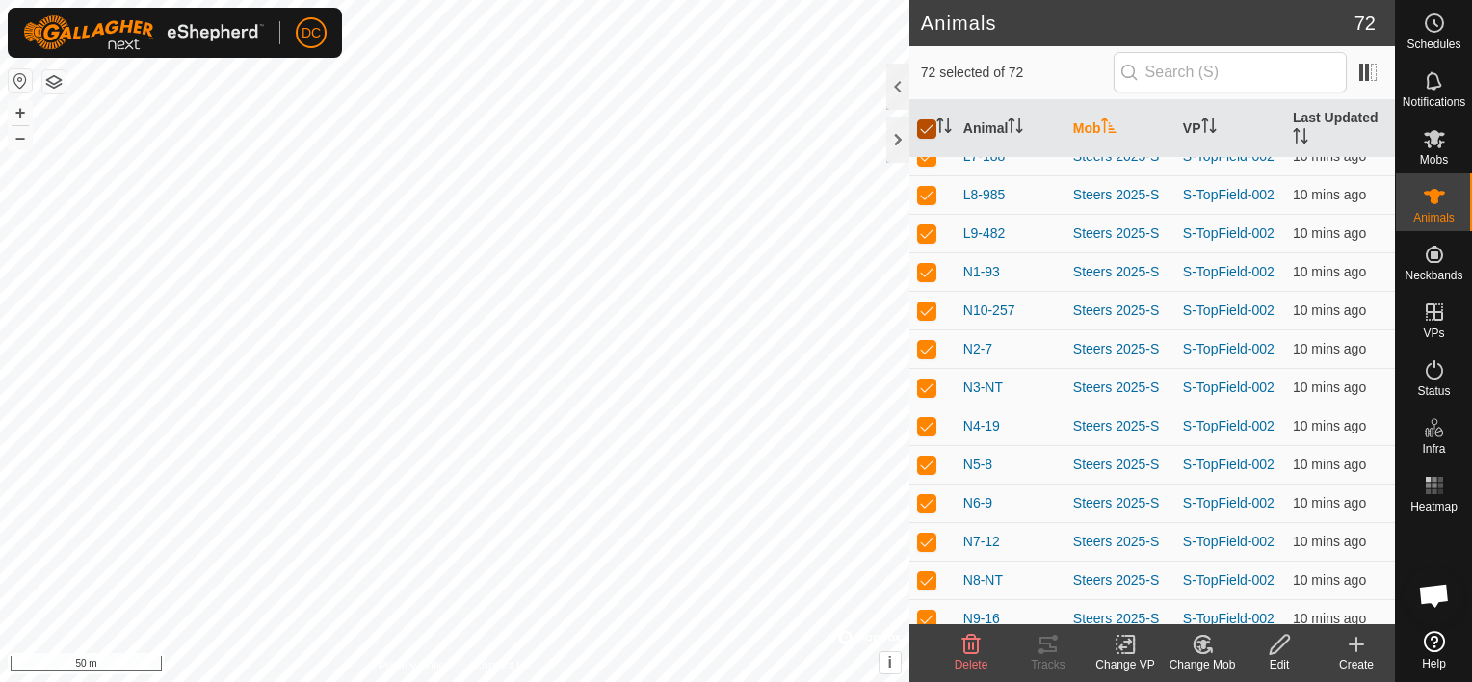
checkbox input "false"
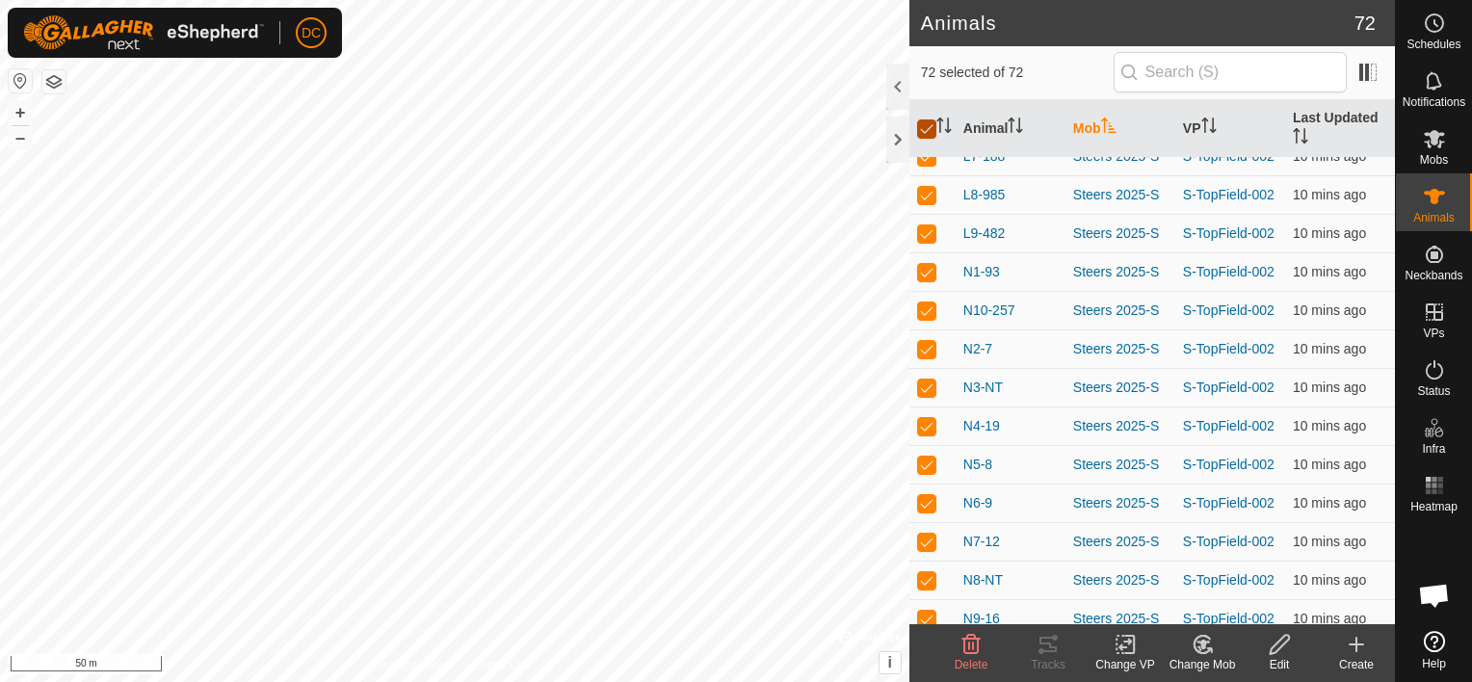
checkbox input "false"
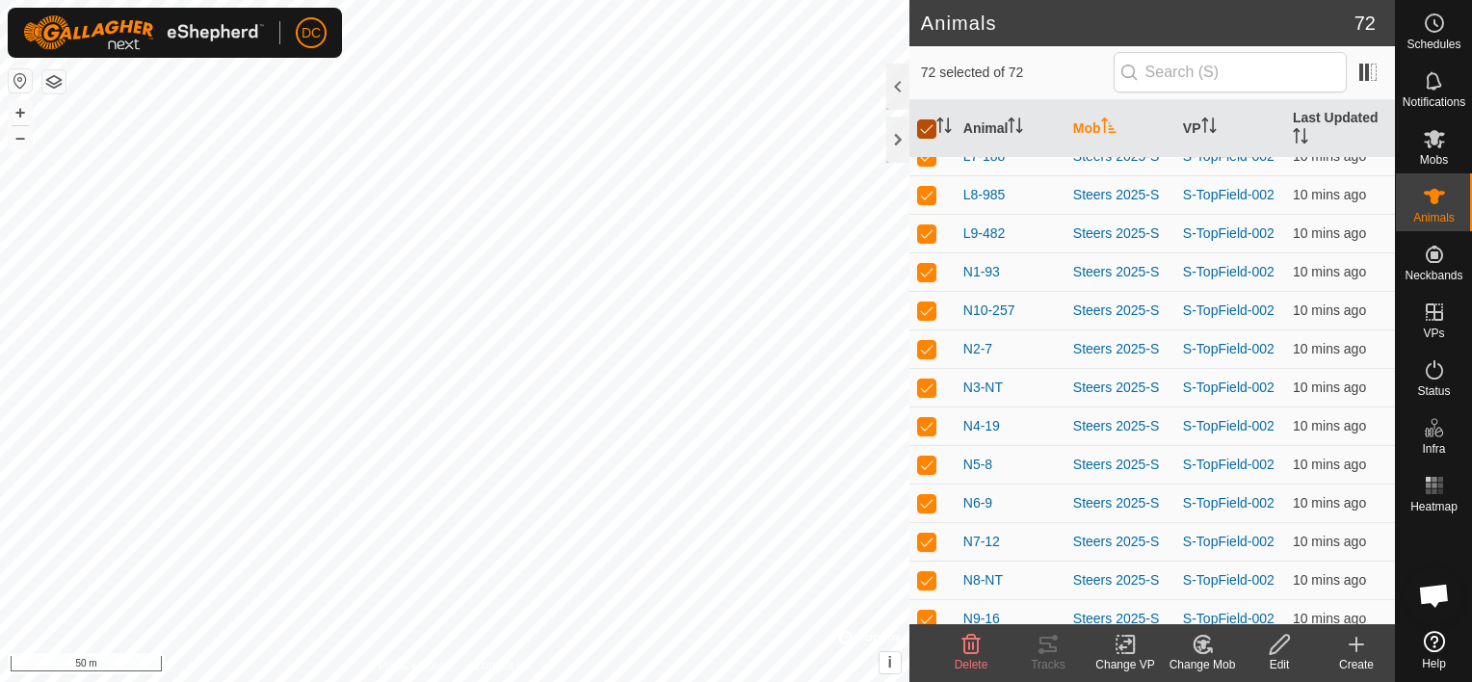
checkbox input "false"
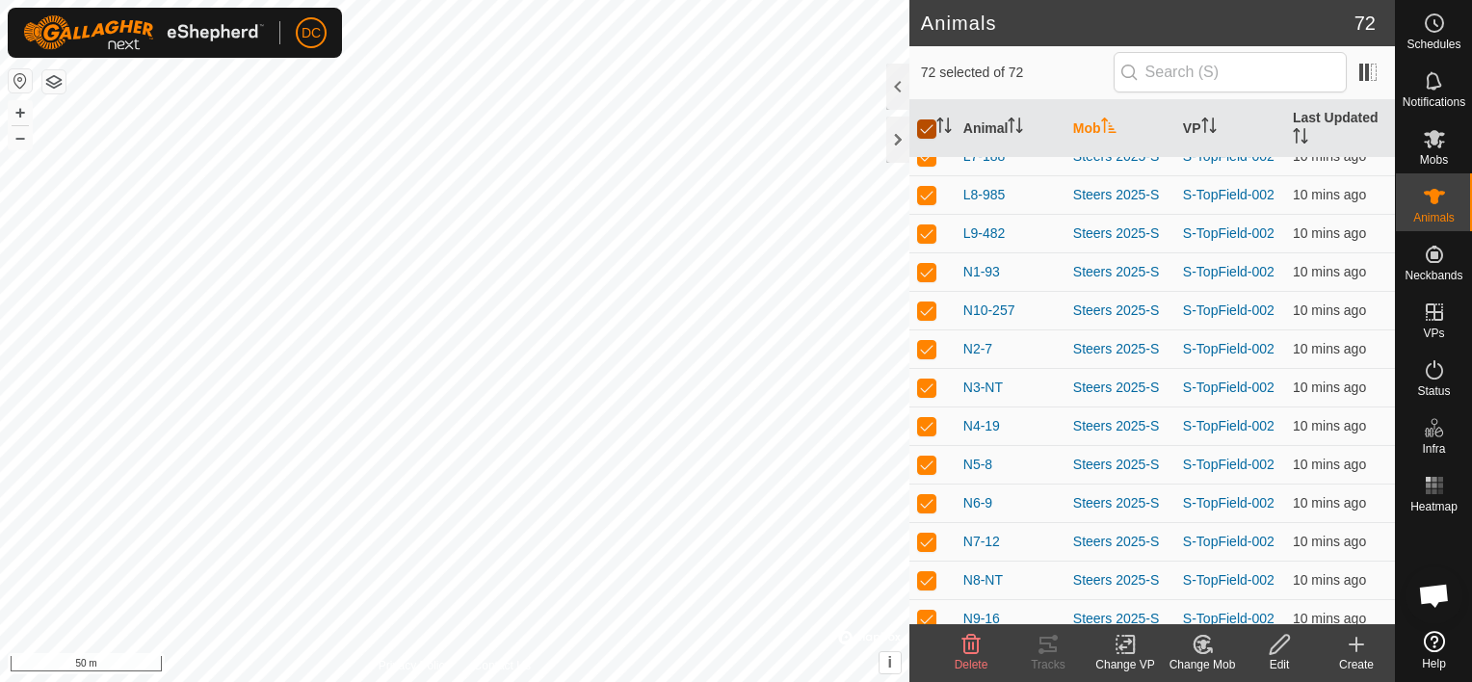
checkbox input "false"
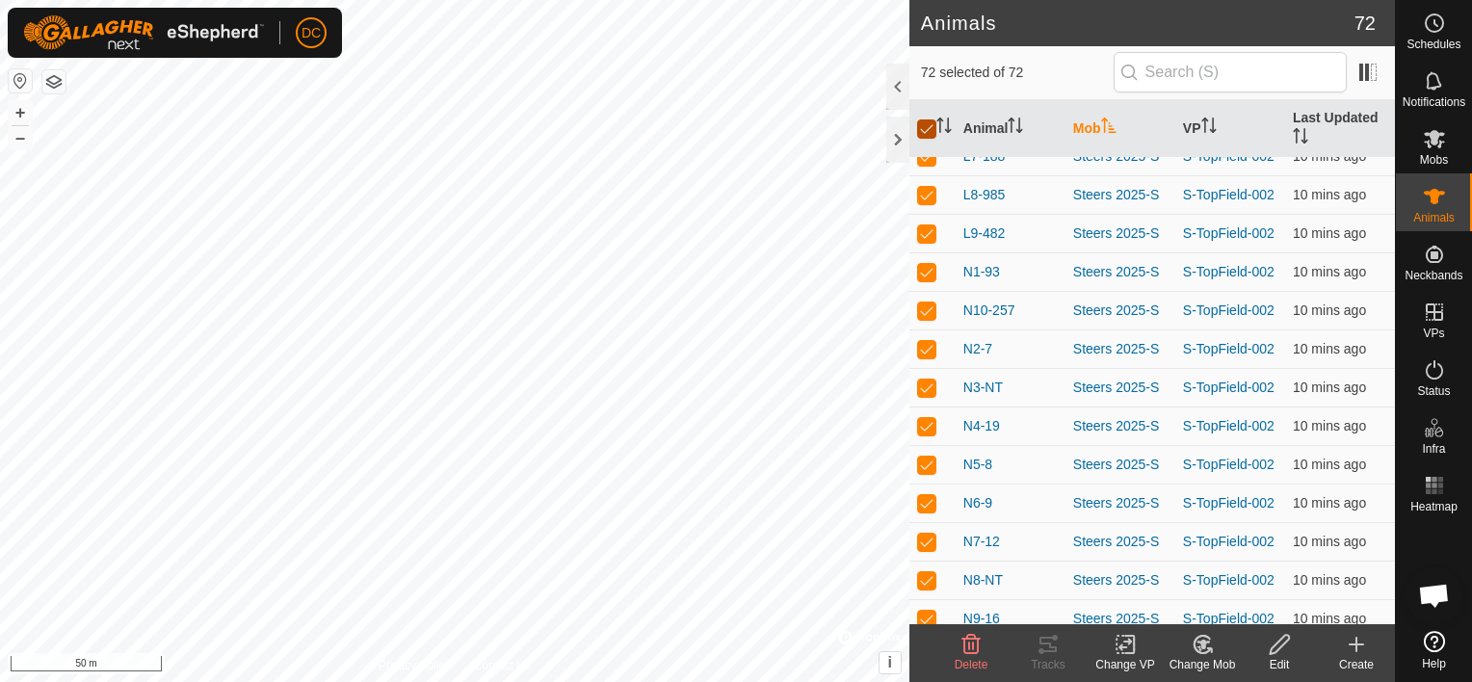
checkbox input "false"
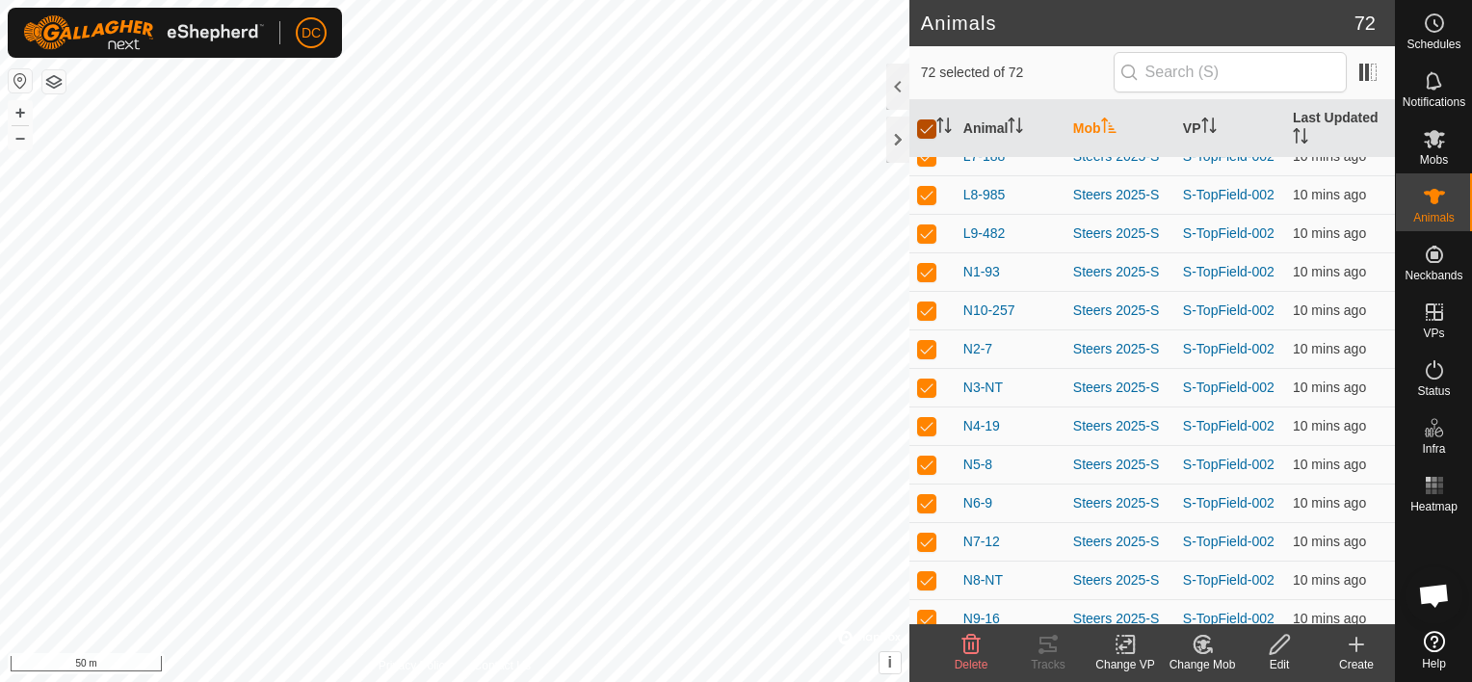
checkbox input "false"
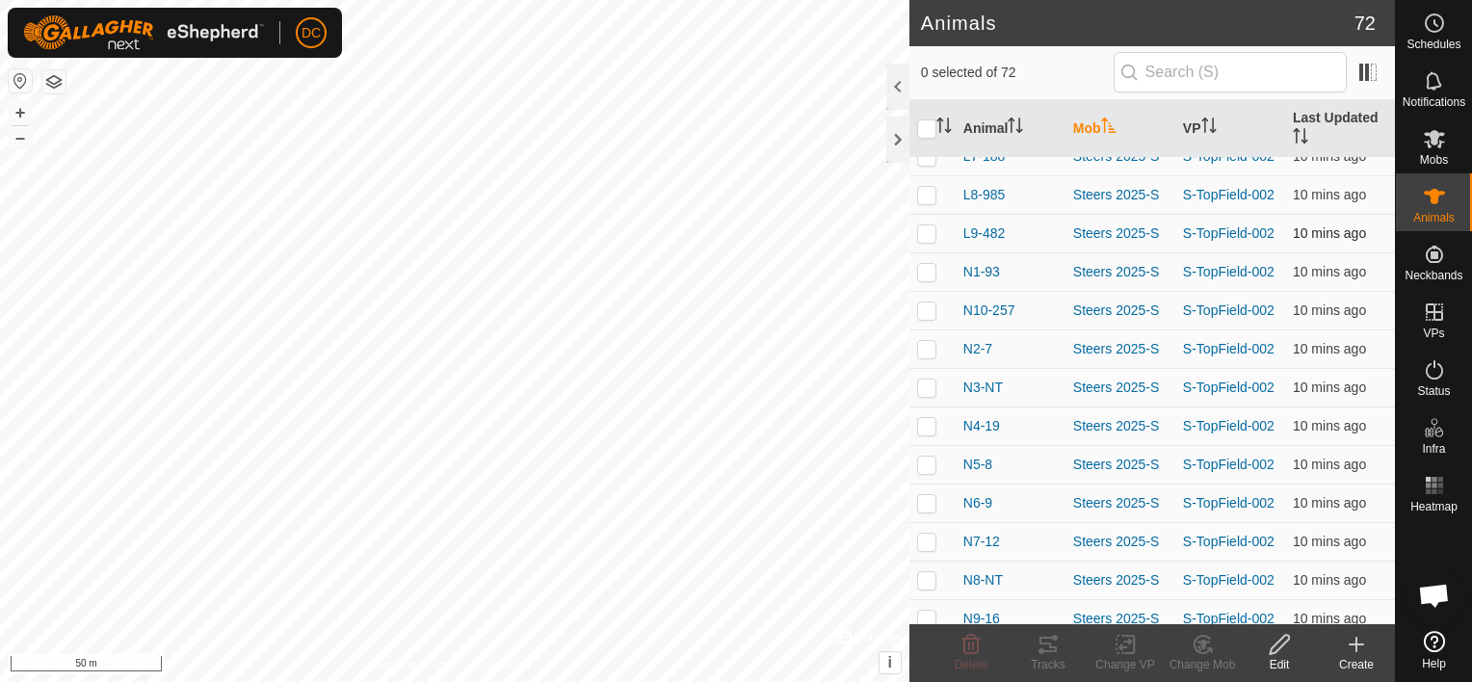
click at [929, 225] on p-checkbox at bounding box center [926, 232] width 19 height 15
checkbox input "true"
click at [932, 187] on p-checkbox at bounding box center [926, 194] width 19 height 15
checkbox input "true"
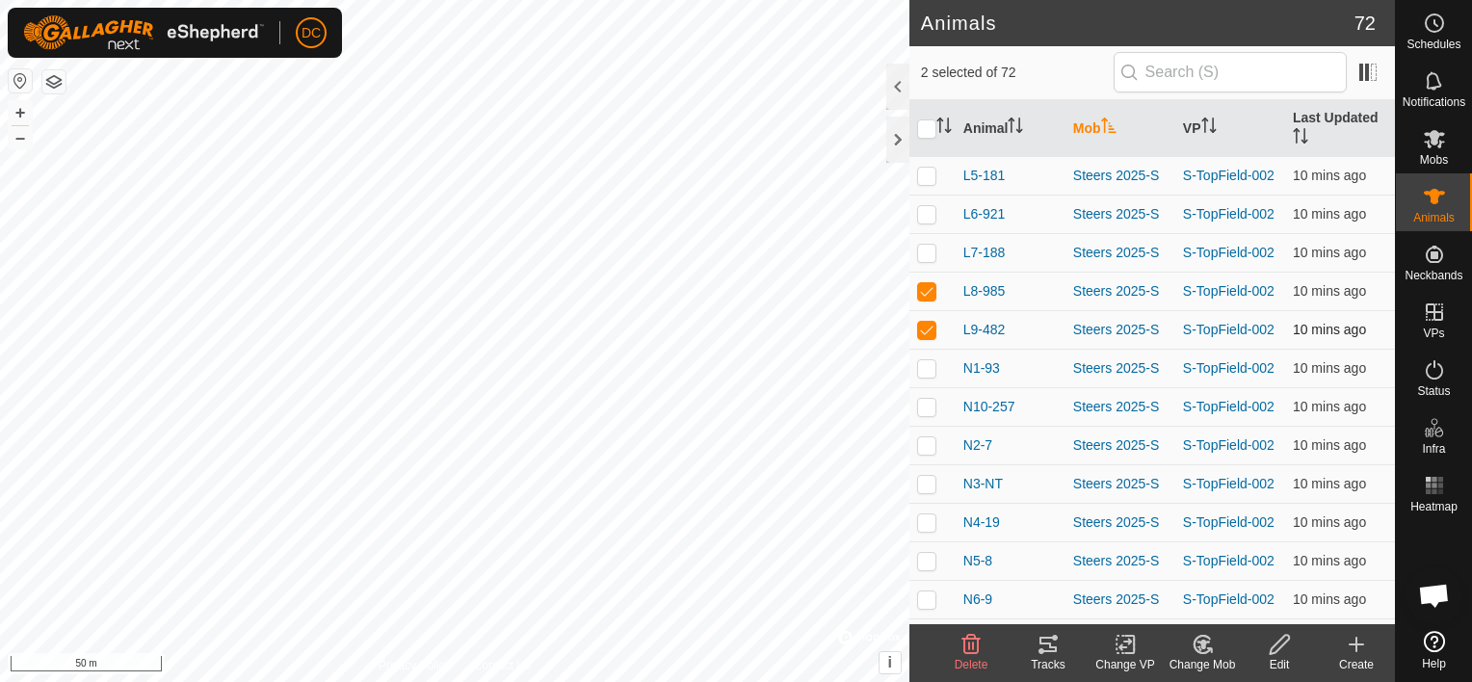
scroll to position [2217, 0]
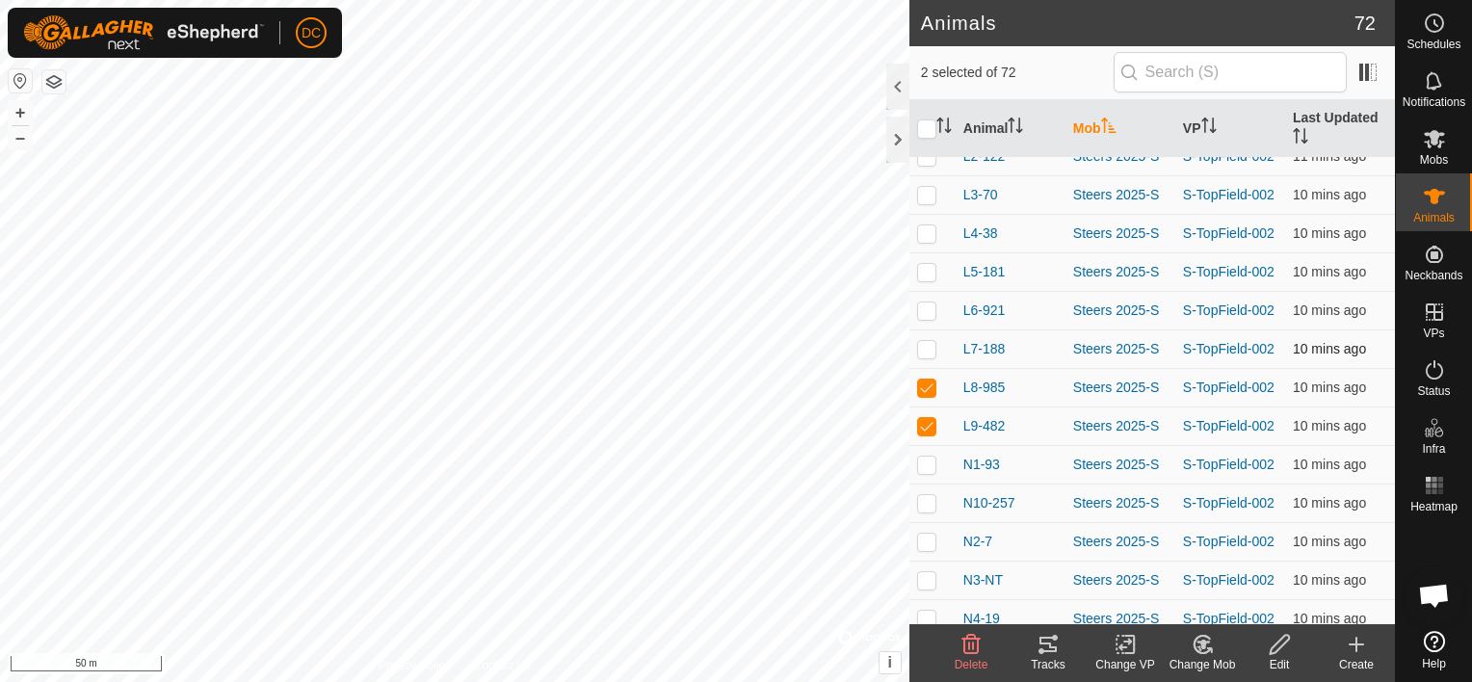
drag, startPoint x: 927, startPoint y: 334, endPoint x: 925, endPoint y: 323, distance: 11.7
click at [926, 341] on p-checkbox at bounding box center [926, 348] width 19 height 15
checkbox input "true"
click at [930, 302] on p-checkbox at bounding box center [926, 309] width 19 height 15
checkbox input "true"
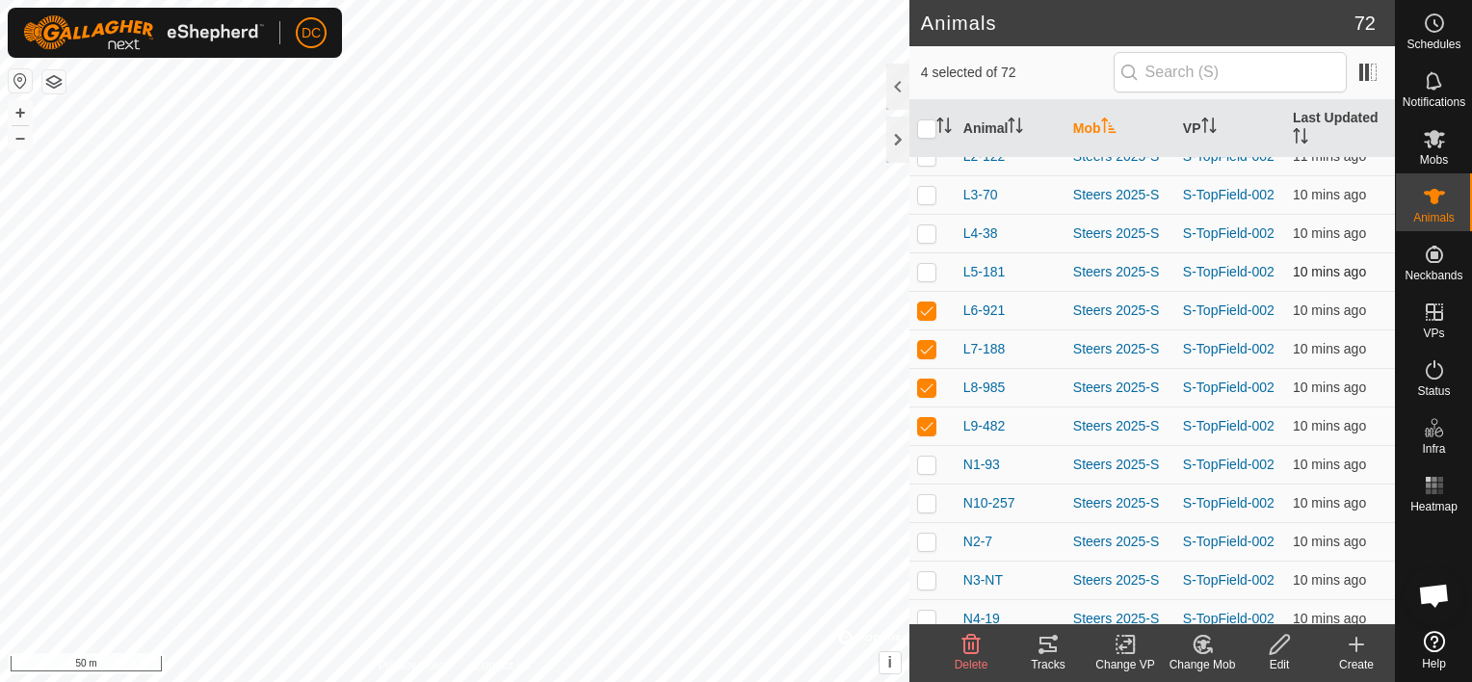
click at [924, 264] on p-checkbox at bounding box center [926, 271] width 19 height 15
checkbox input "true"
click at [925, 225] on p-checkbox at bounding box center [926, 232] width 19 height 15
checkbox input "true"
click at [931, 187] on p-checkbox at bounding box center [926, 194] width 19 height 15
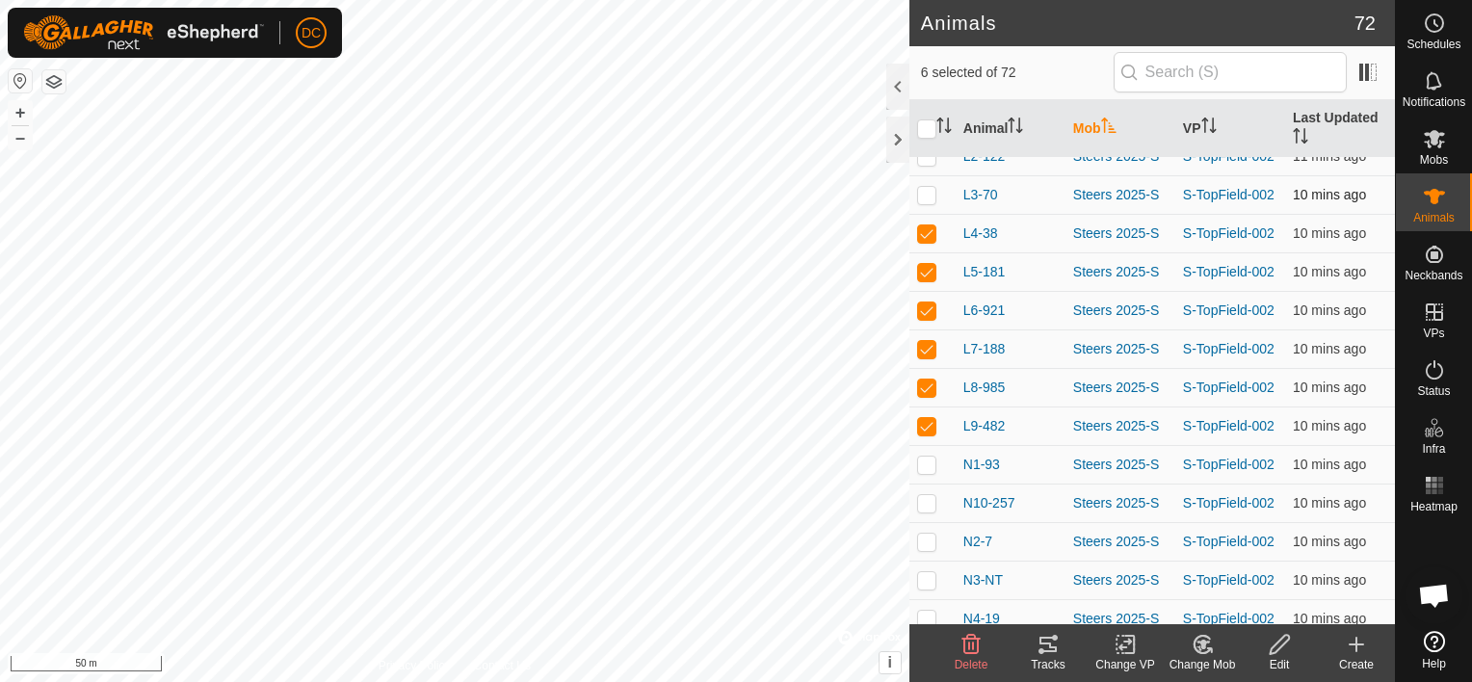
checkbox input "true"
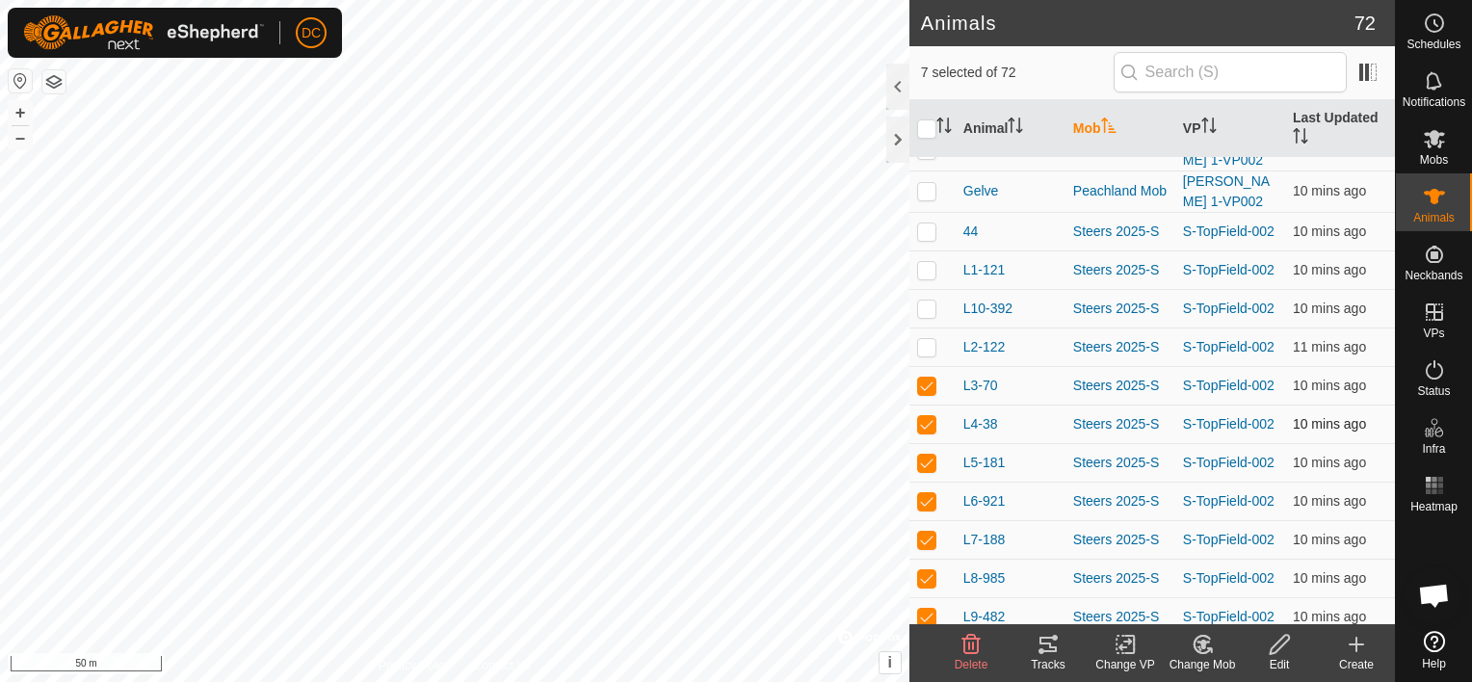
scroll to position [2024, 0]
click at [929, 341] on p-checkbox at bounding box center [926, 348] width 19 height 15
checkbox input "true"
click at [928, 302] on p-checkbox at bounding box center [926, 309] width 19 height 15
checkbox input "true"
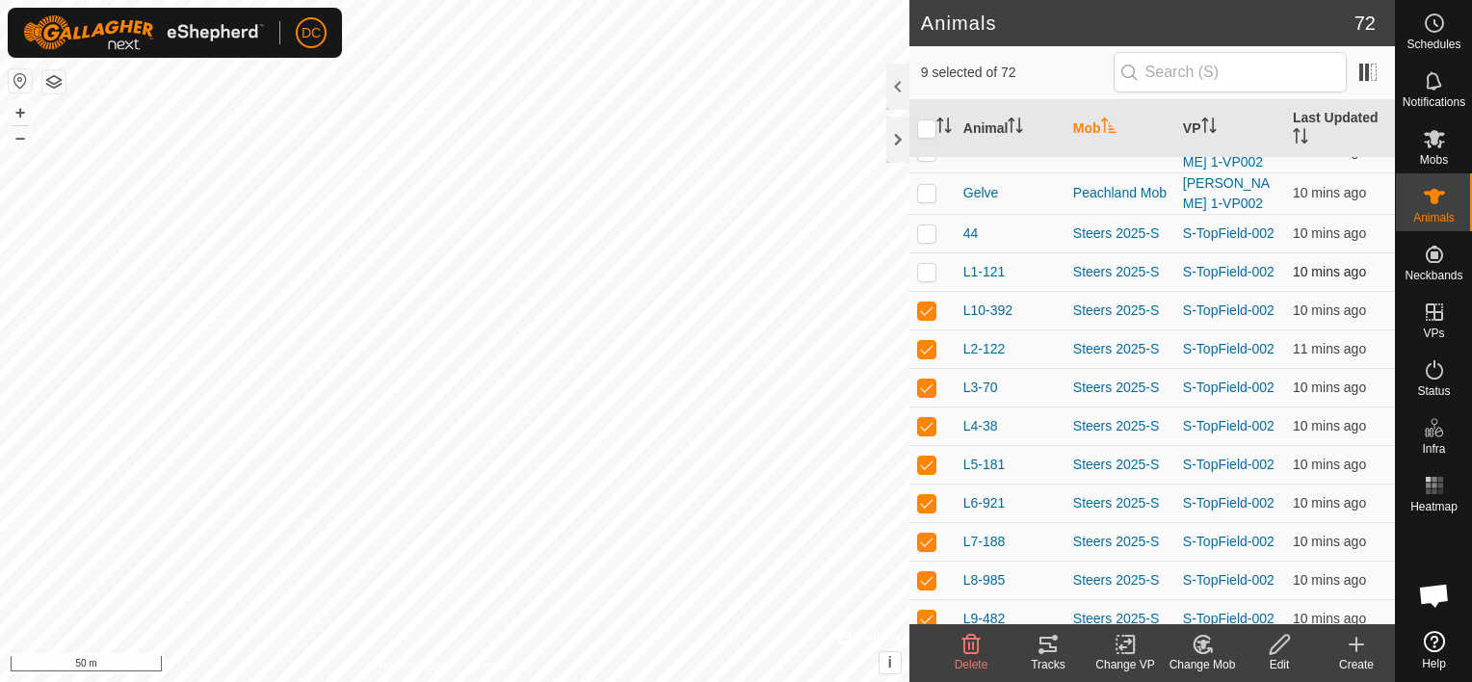
click at [930, 264] on p-checkbox at bounding box center [926, 271] width 19 height 15
checkbox input "true"
click at [1048, 644] on icon at bounding box center [1048, 644] width 23 height 23
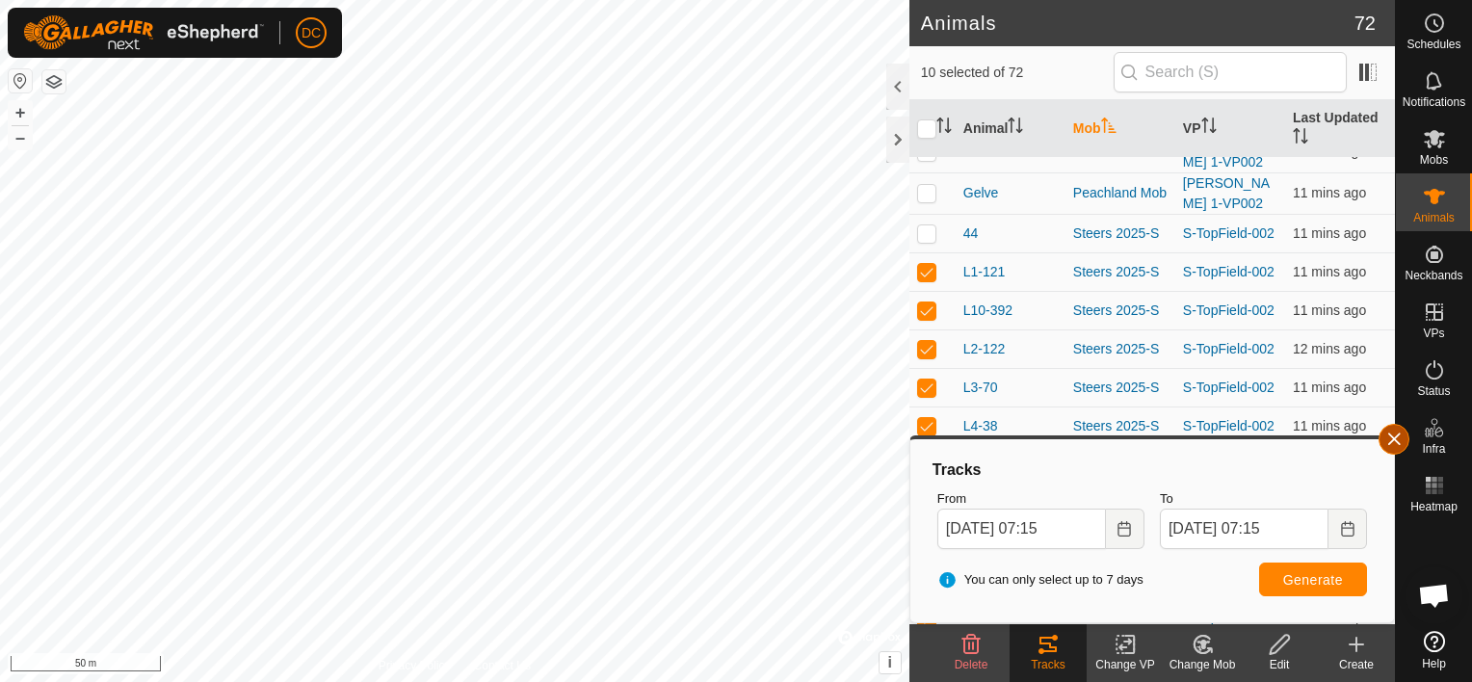
click at [1402, 433] on button "button" at bounding box center [1394, 439] width 31 height 31
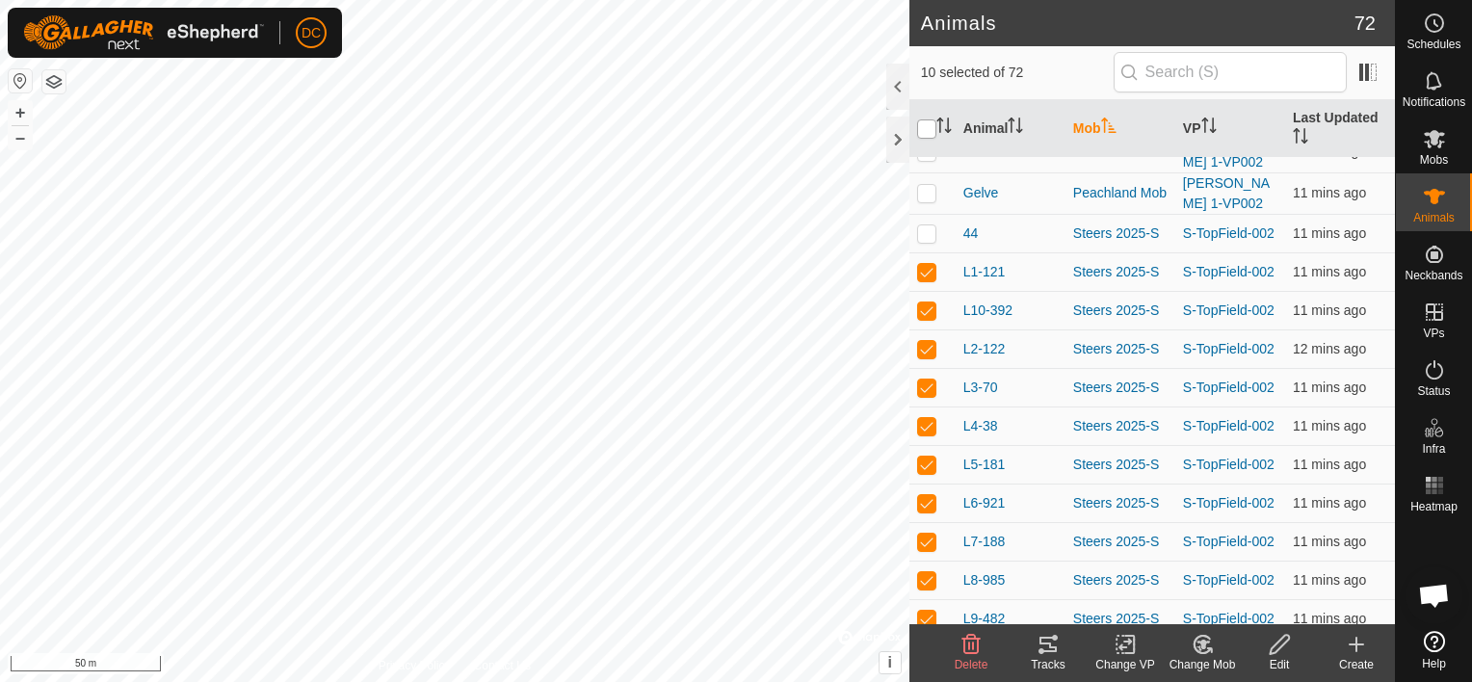
click at [929, 124] on input "checkbox" at bounding box center [926, 128] width 19 height 19
checkbox input "true"
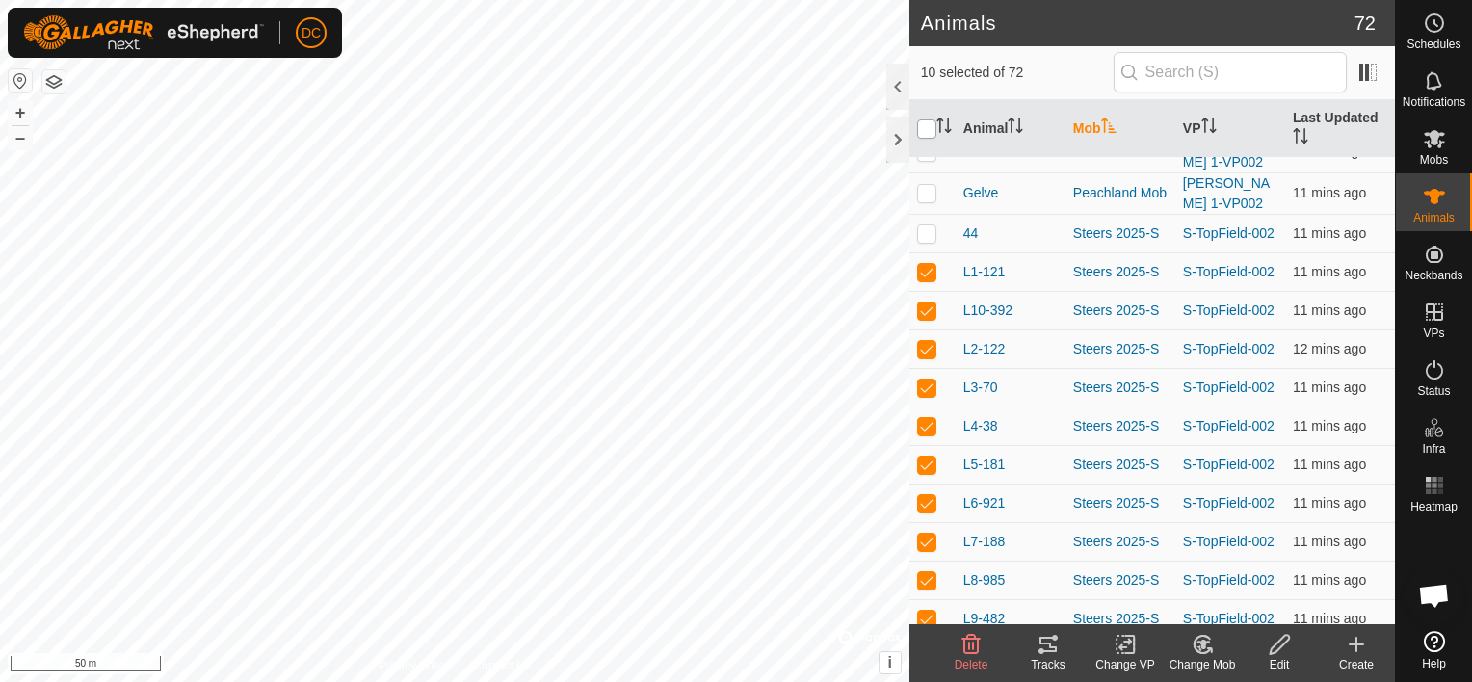
checkbox input "true"
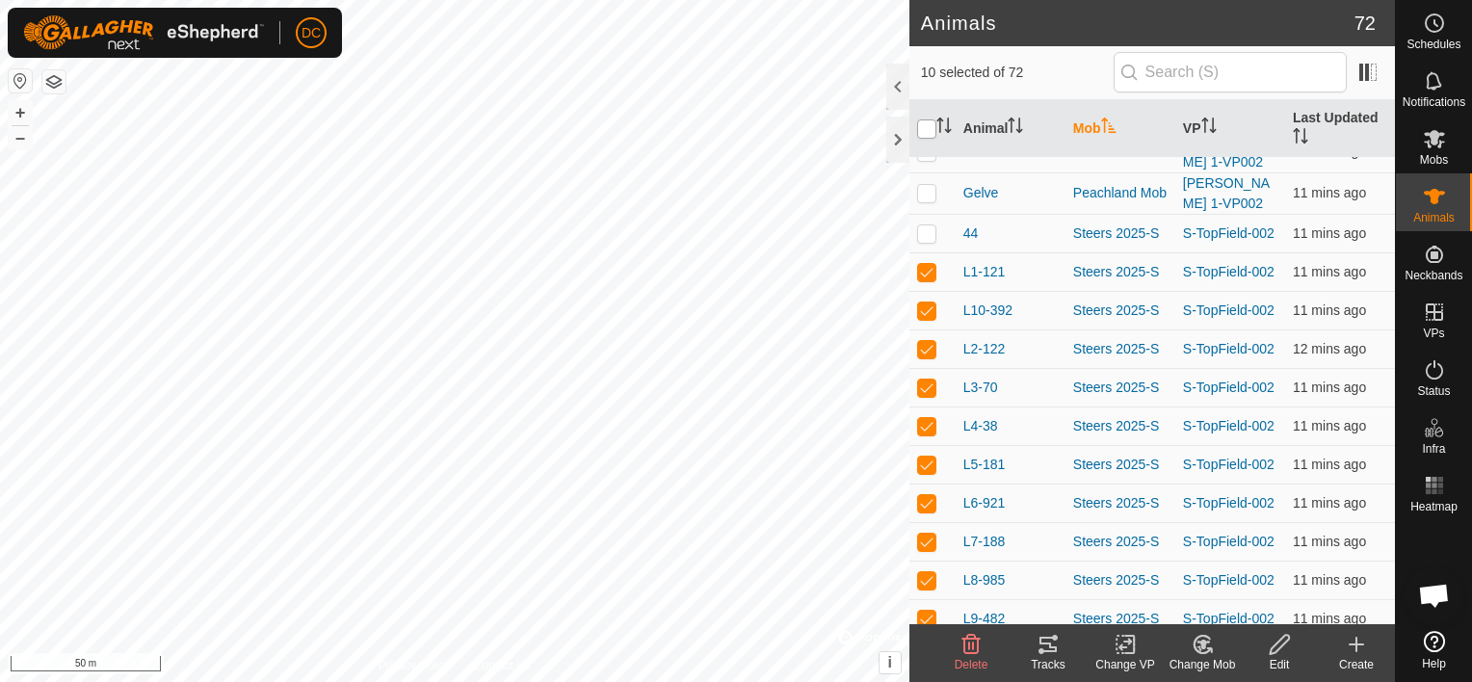
checkbox input "true"
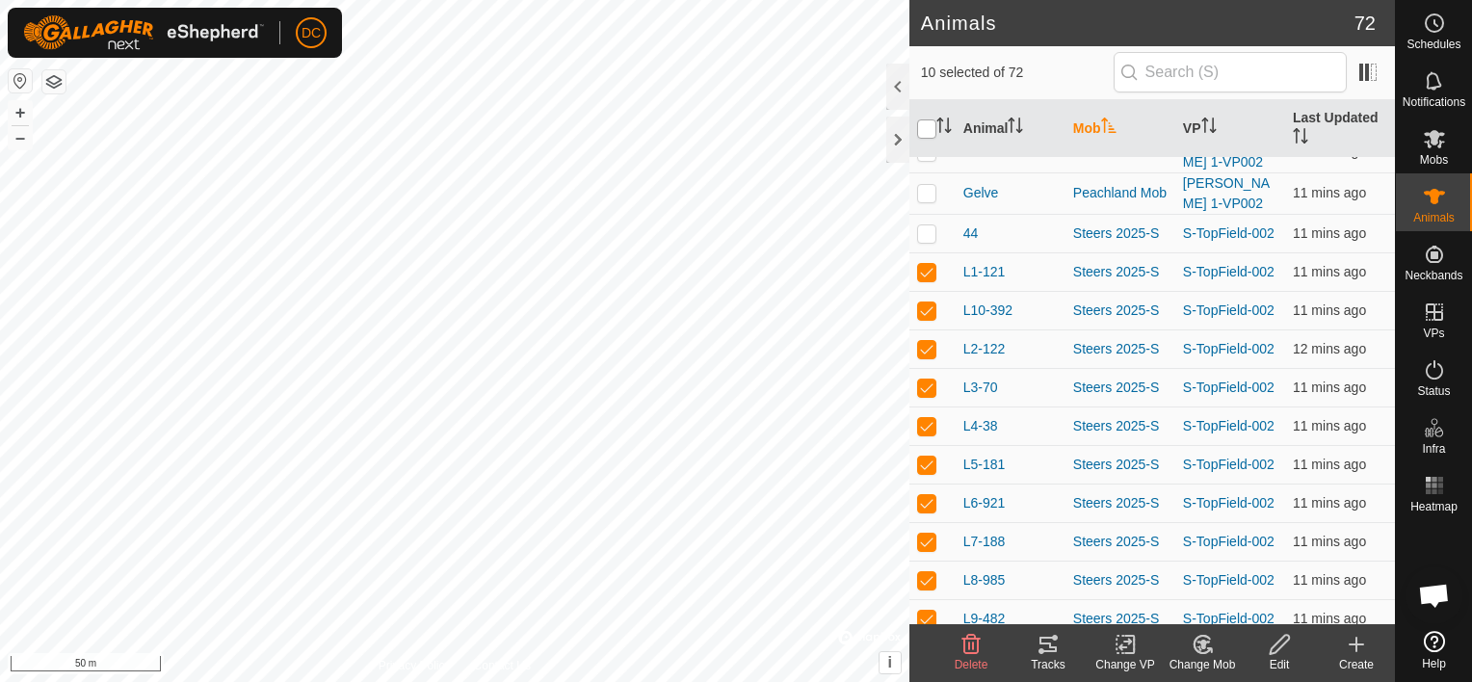
checkbox input "true"
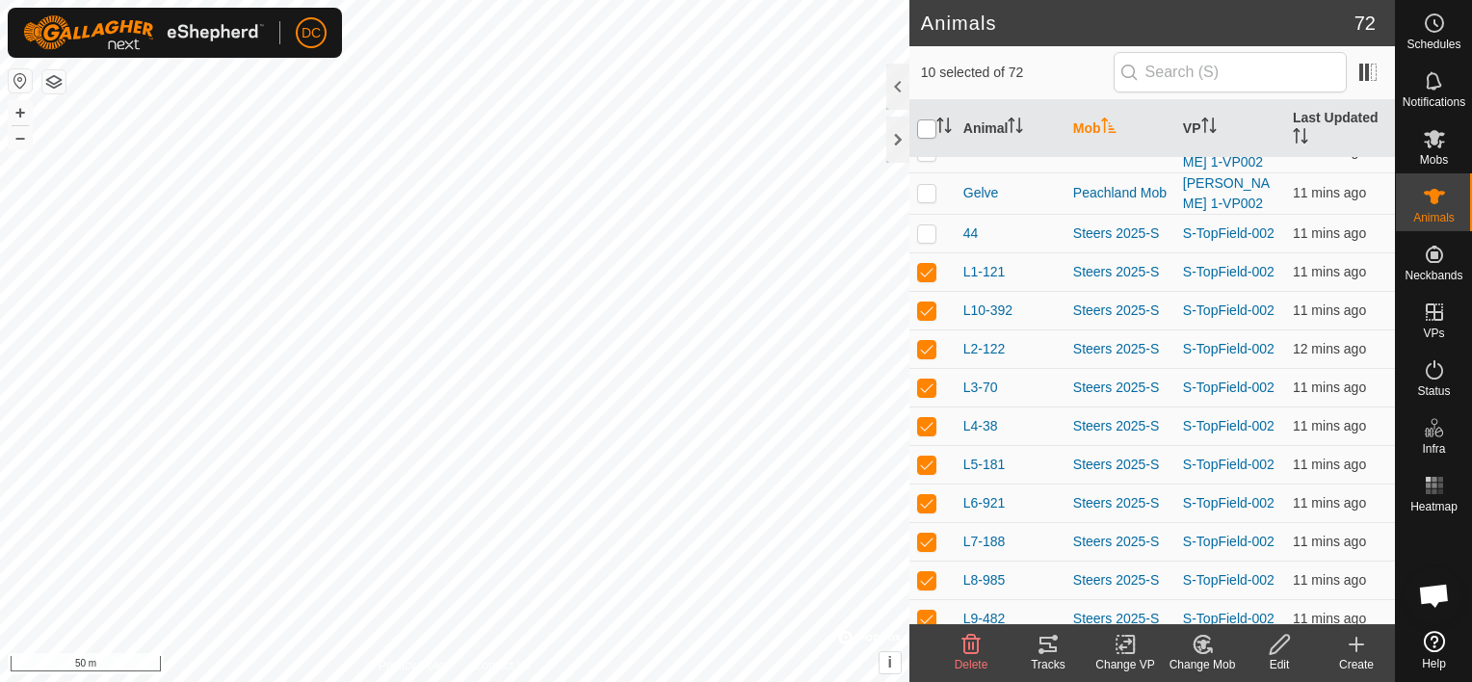
checkbox input "true"
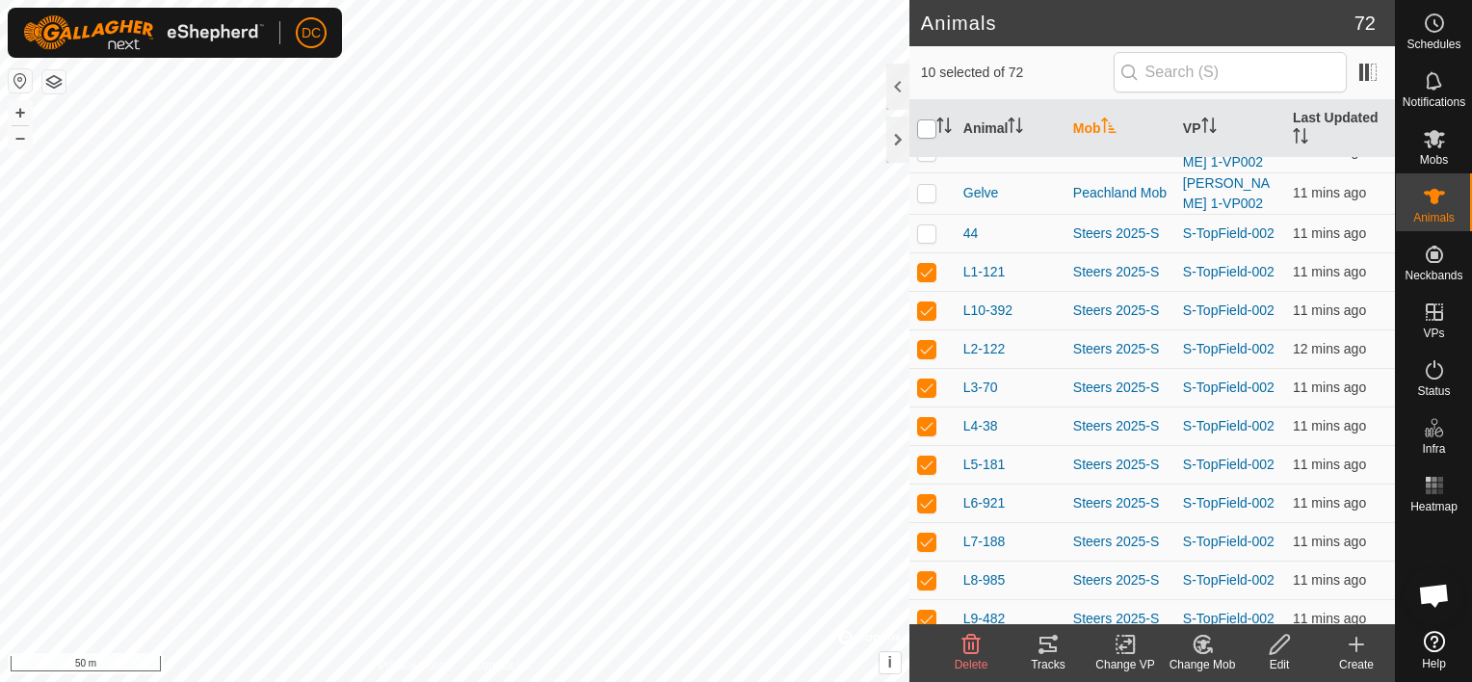
checkbox input "true"
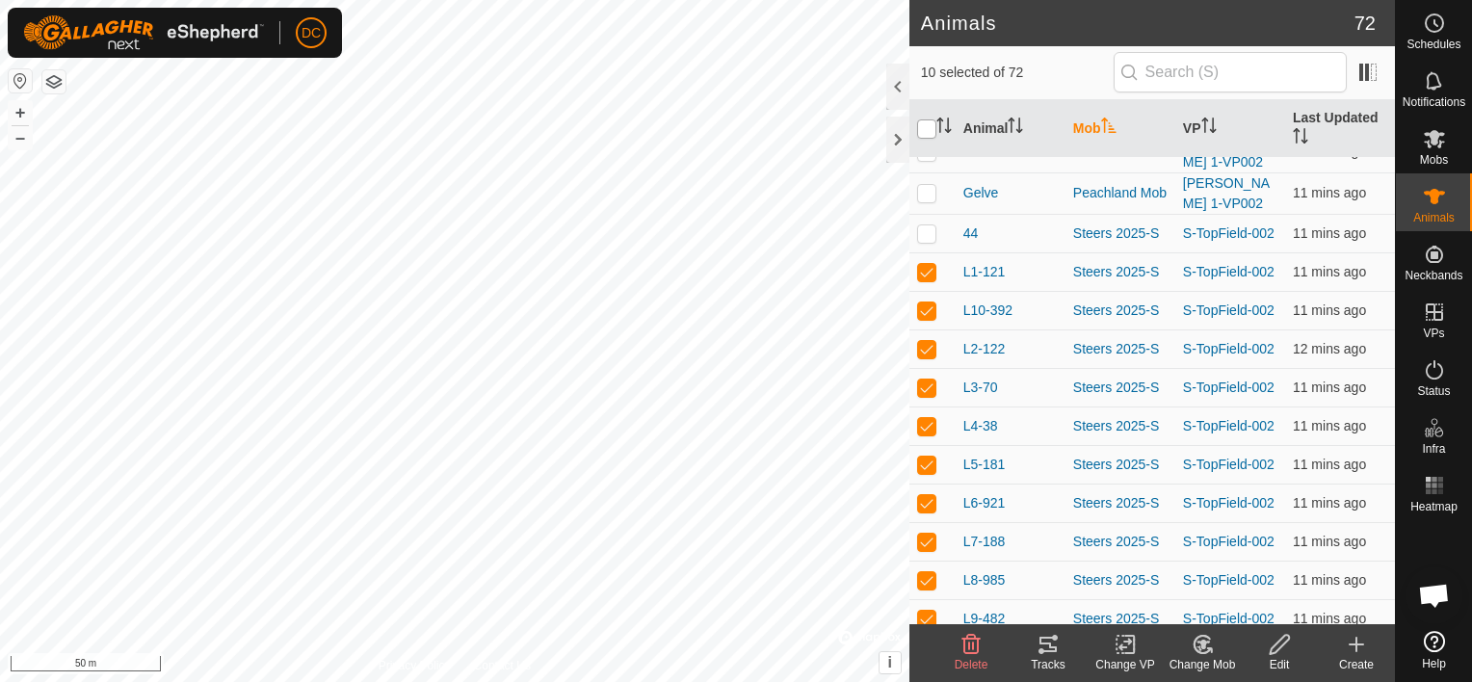
checkbox input "true"
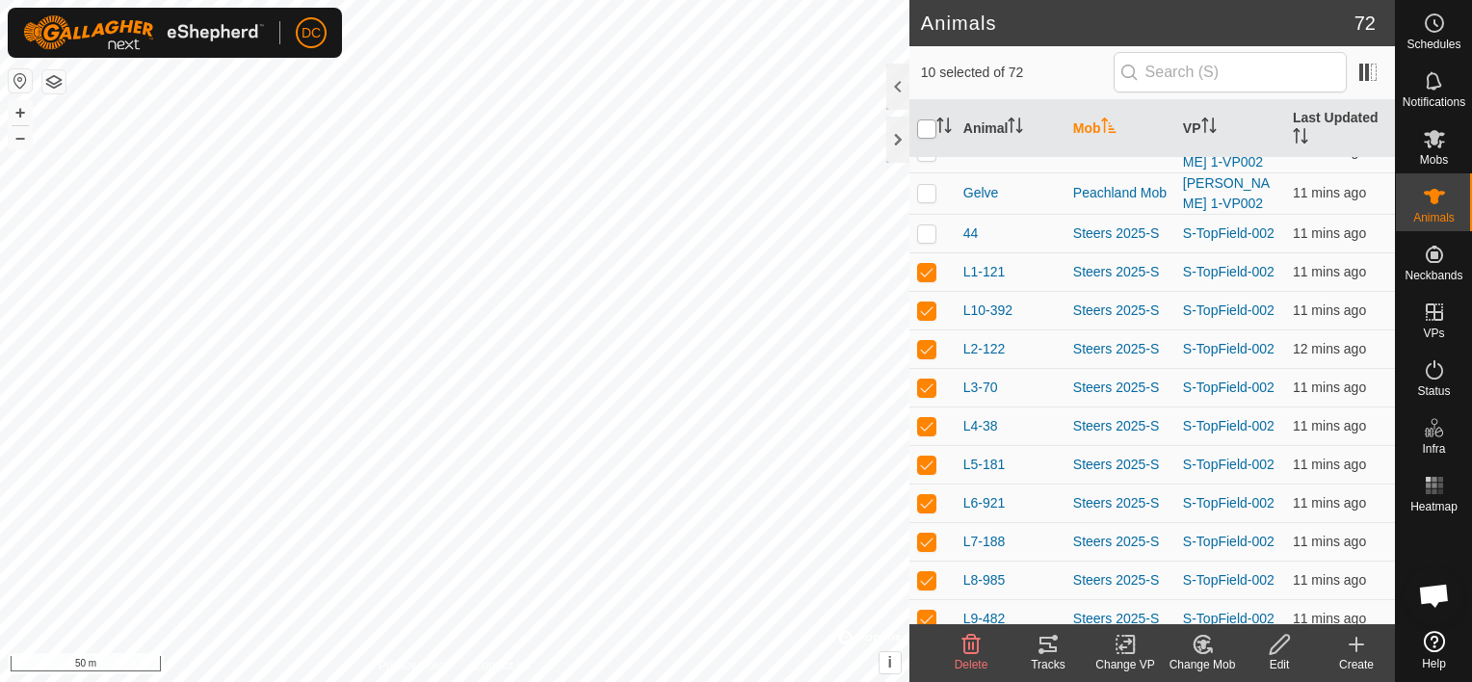
checkbox input "true"
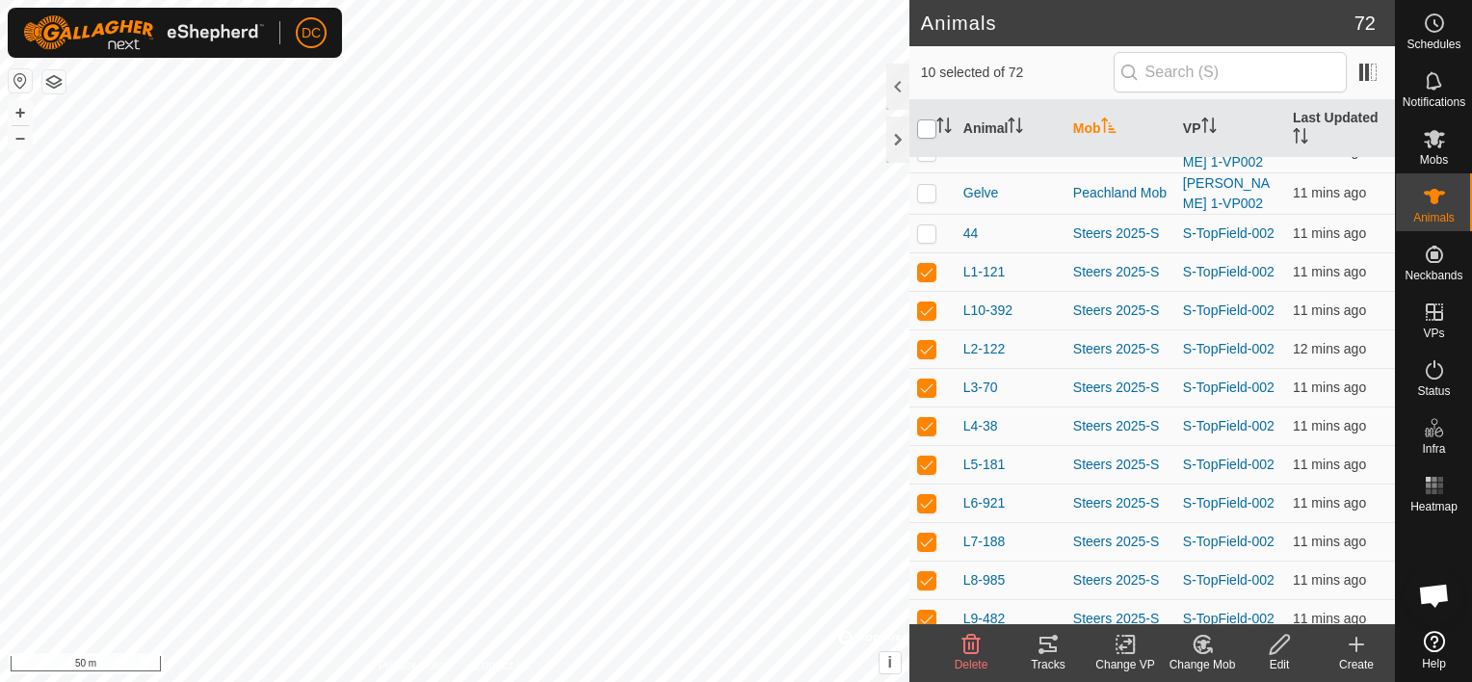
checkbox input "true"
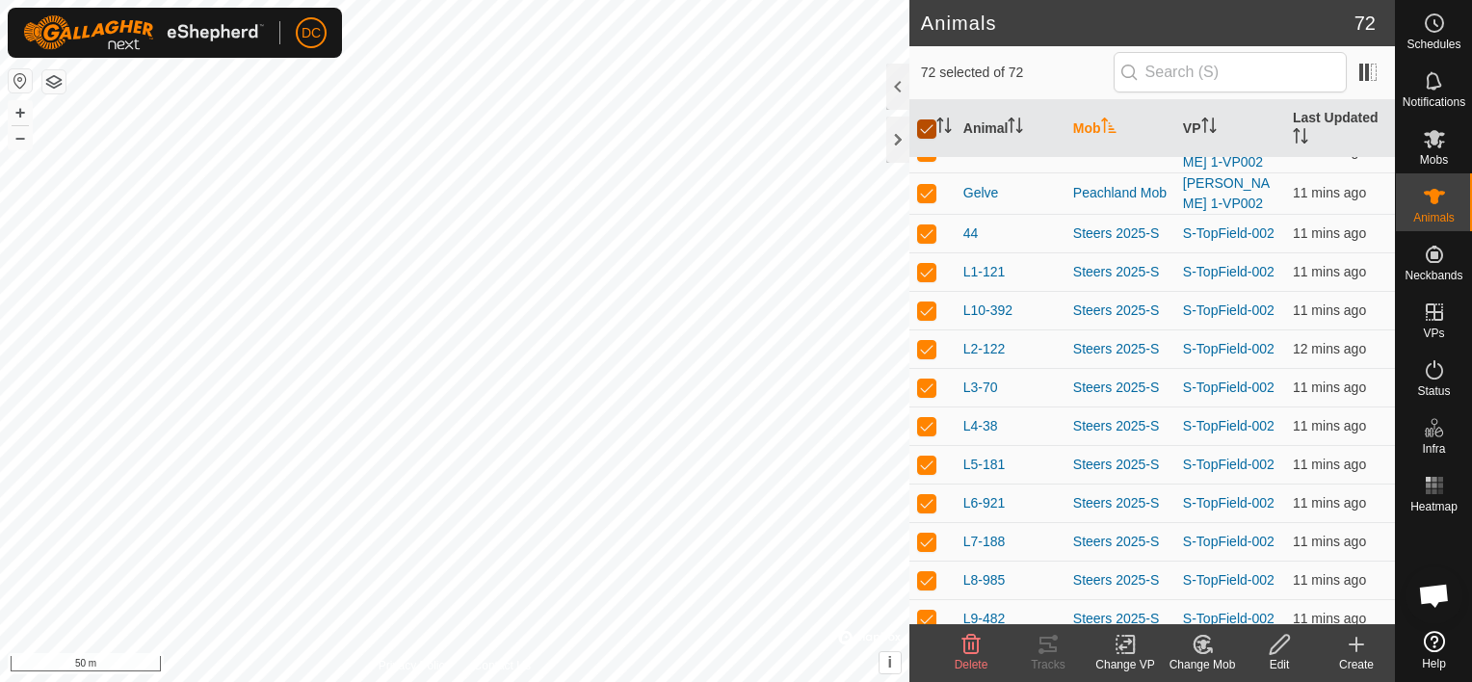
click at [929, 124] on input "checkbox" at bounding box center [926, 128] width 19 height 19
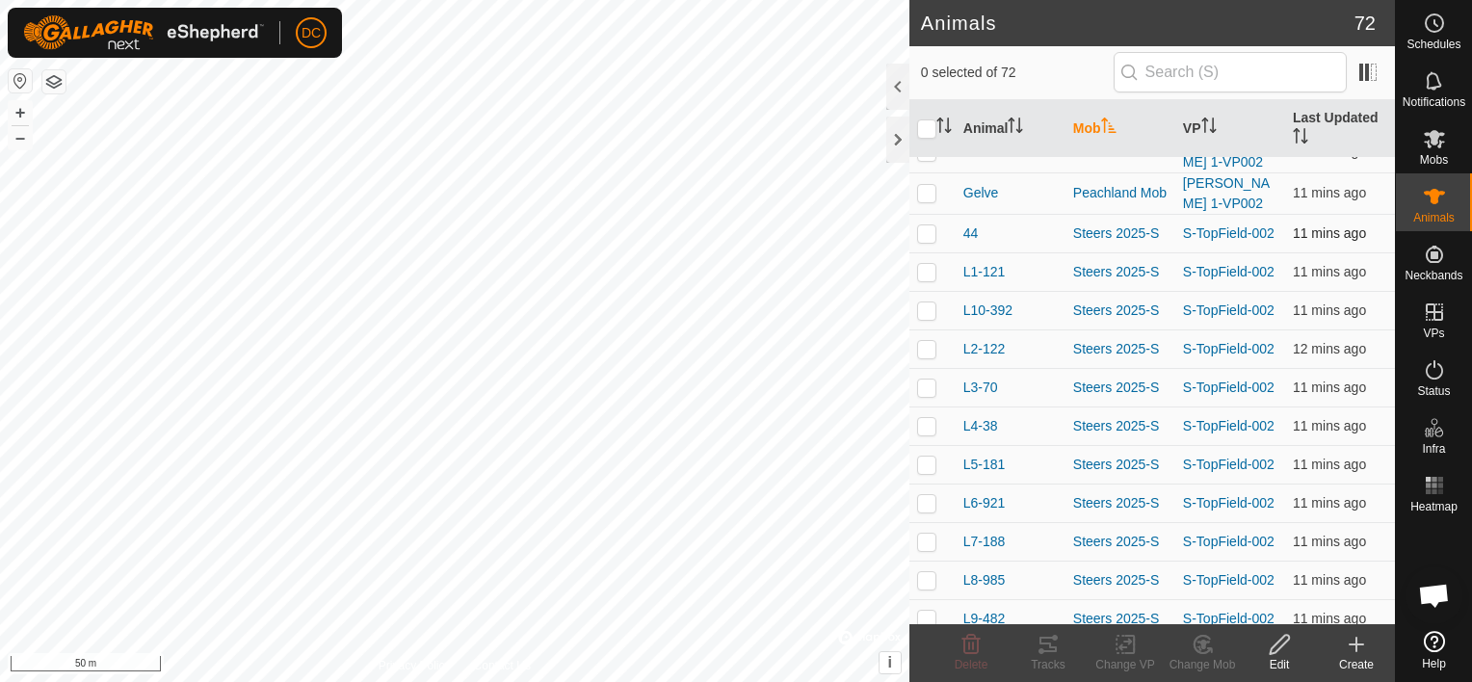
click at [929, 225] on p-checkbox at bounding box center [926, 232] width 19 height 15
click at [1050, 647] on icon at bounding box center [1047, 644] width 17 height 15
